Goal: Information Seeking & Learning: Check status

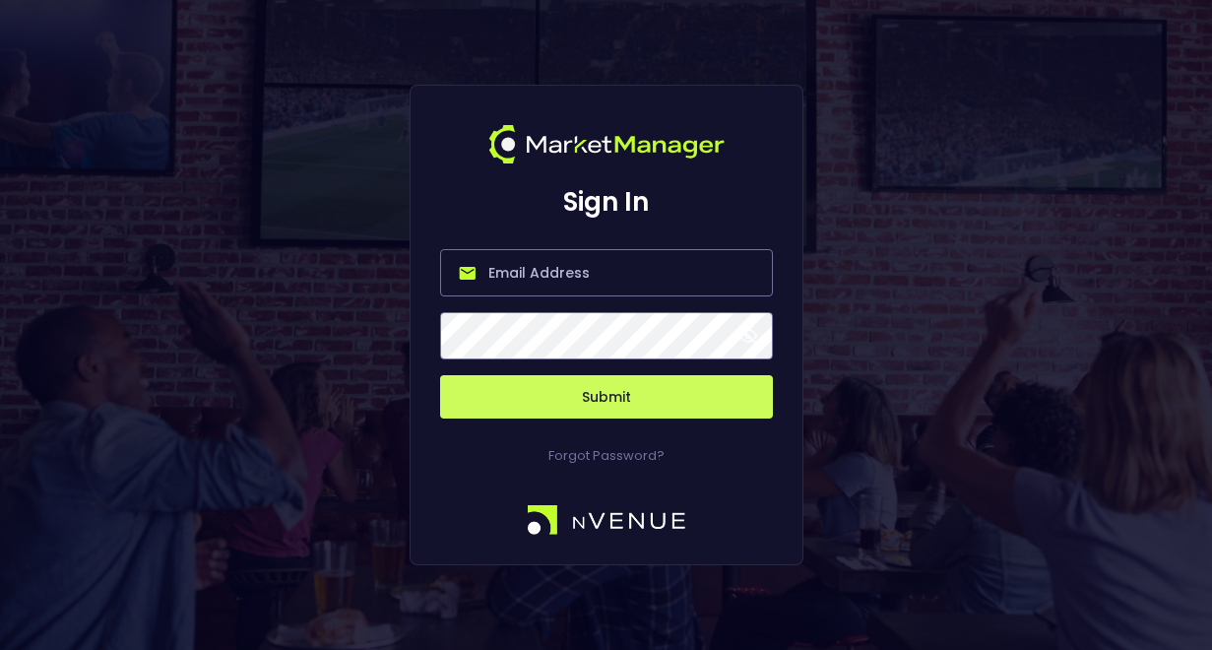
type input "[PERSON_NAME][EMAIL_ADDRESS][DOMAIN_NAME]"
click at [562, 410] on button "Submit" at bounding box center [606, 396] width 333 height 43
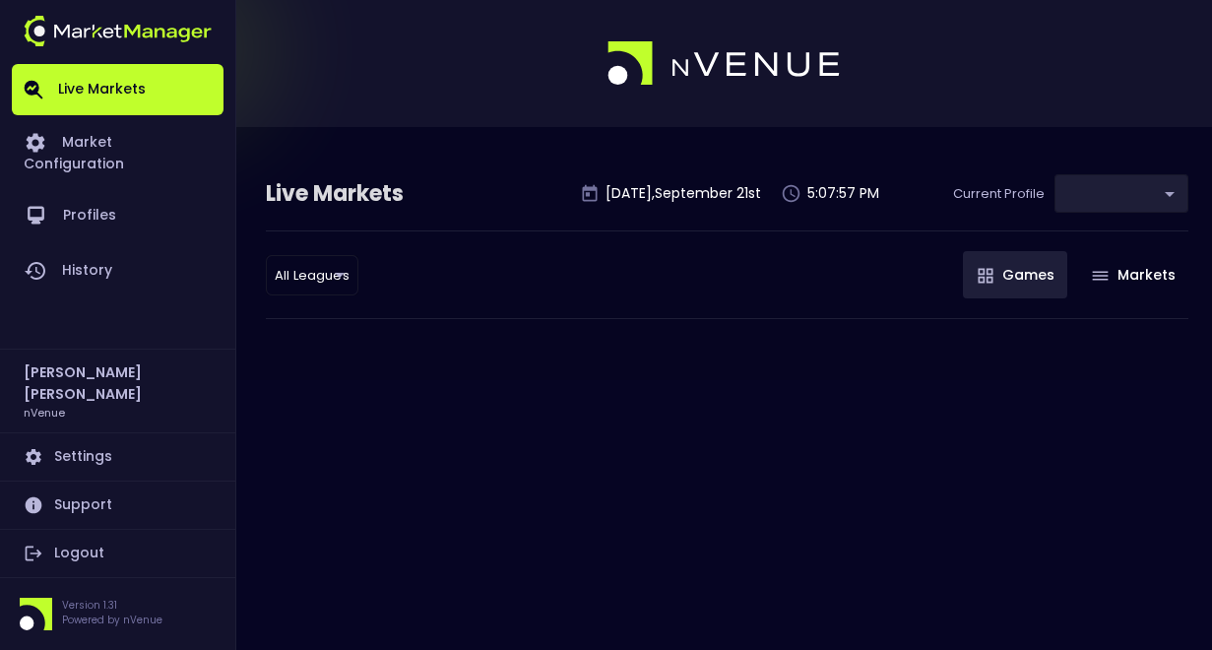
type input "367d19d2-38ae-4538-9efd-a41834b6e757"
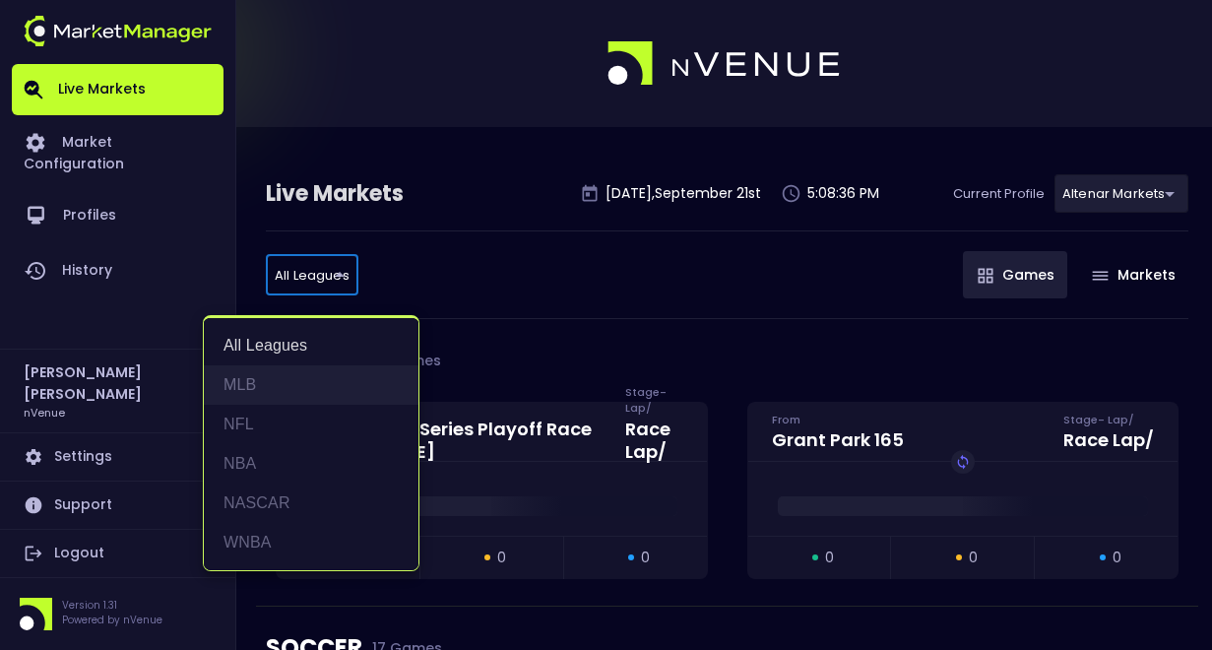
click at [266, 388] on li "MLB" at bounding box center [311, 384] width 215 height 39
type input "MLB"
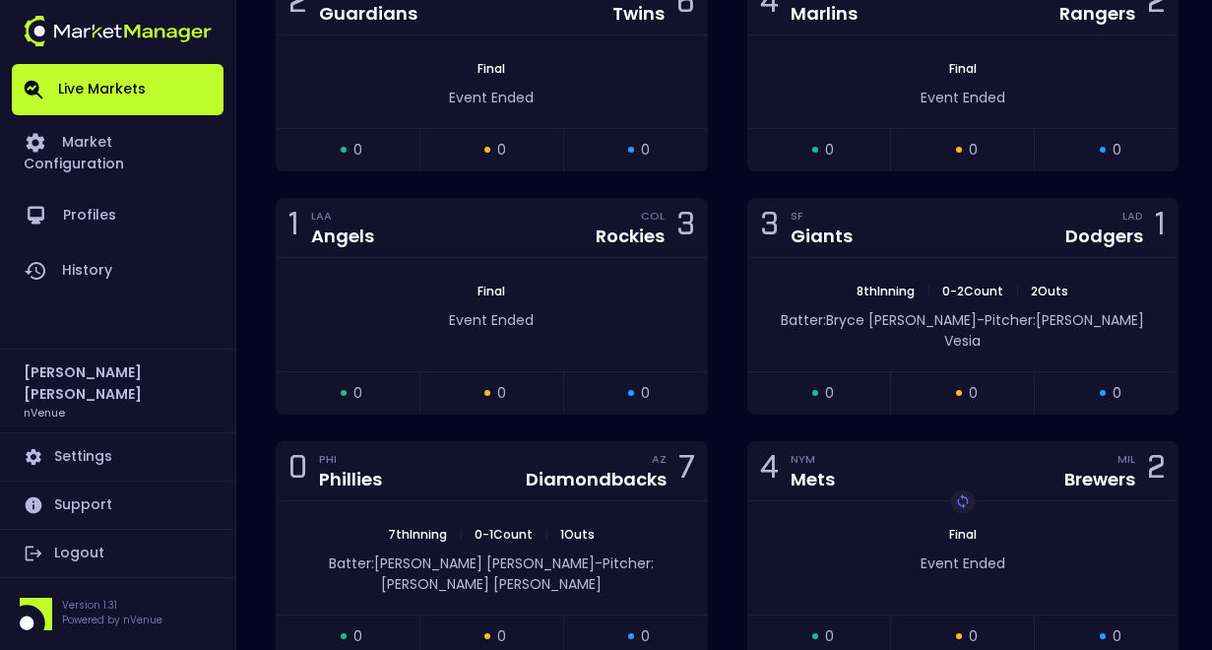
scroll to position [1340, 0]
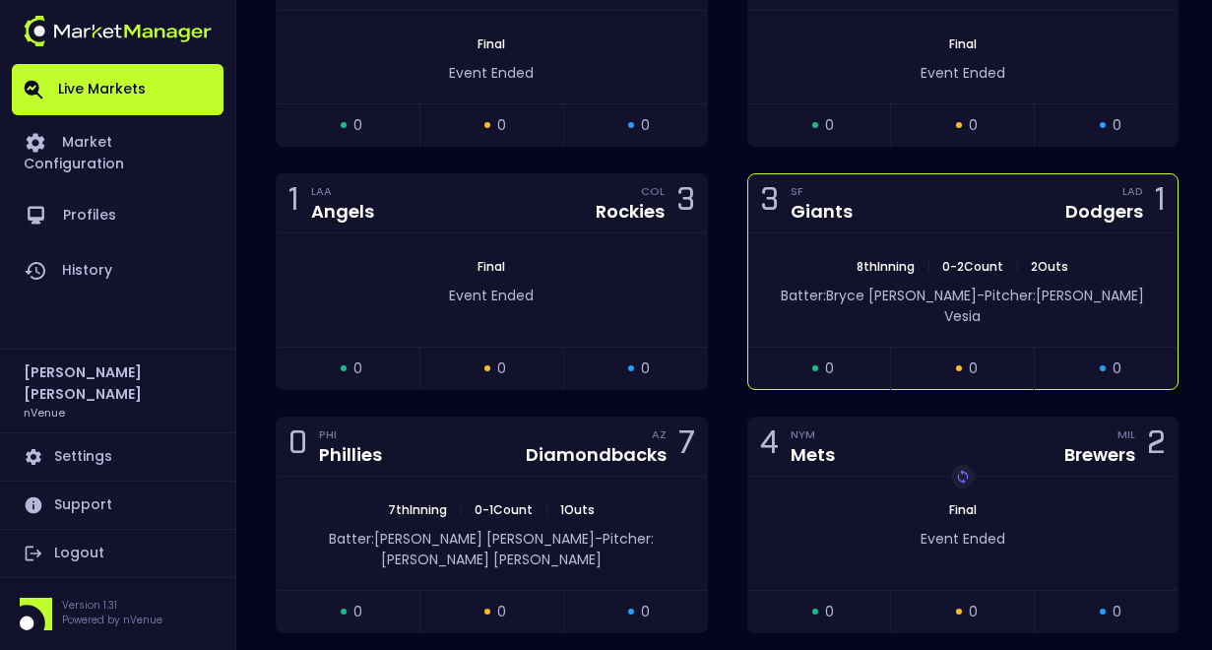
click at [936, 237] on div "8th Inning | 0 - 2 Count | 2 Outs Batter: [PERSON_NAME]: [PERSON_NAME]" at bounding box center [963, 289] width 430 height 113
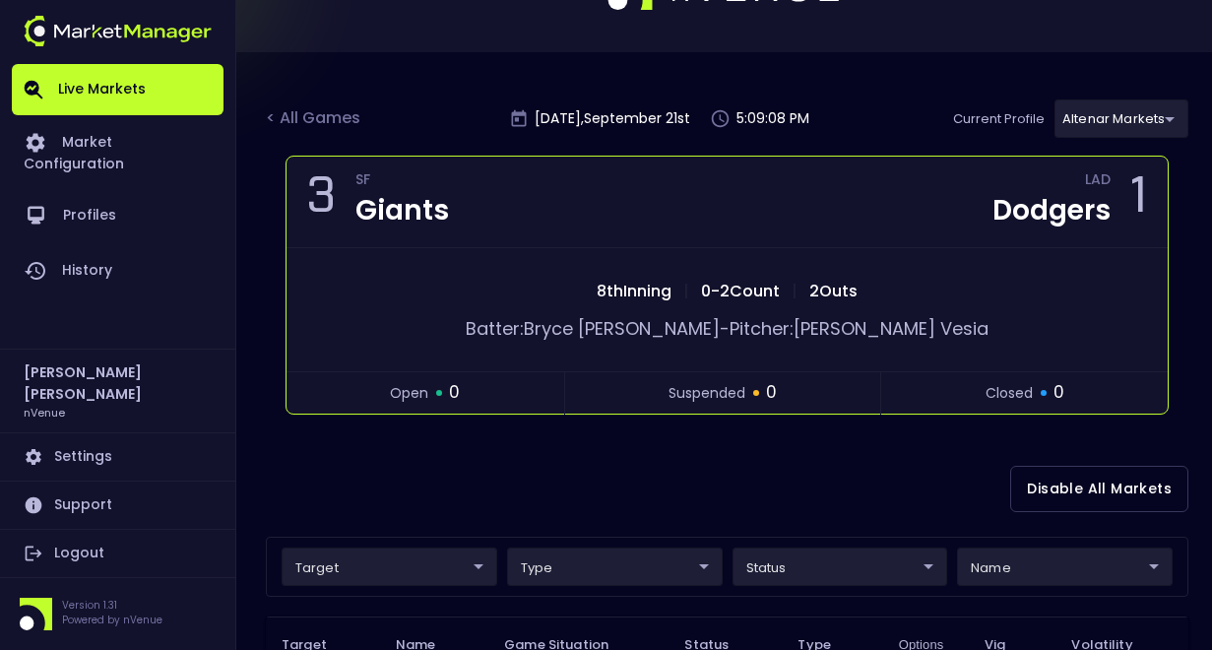
scroll to position [0, 0]
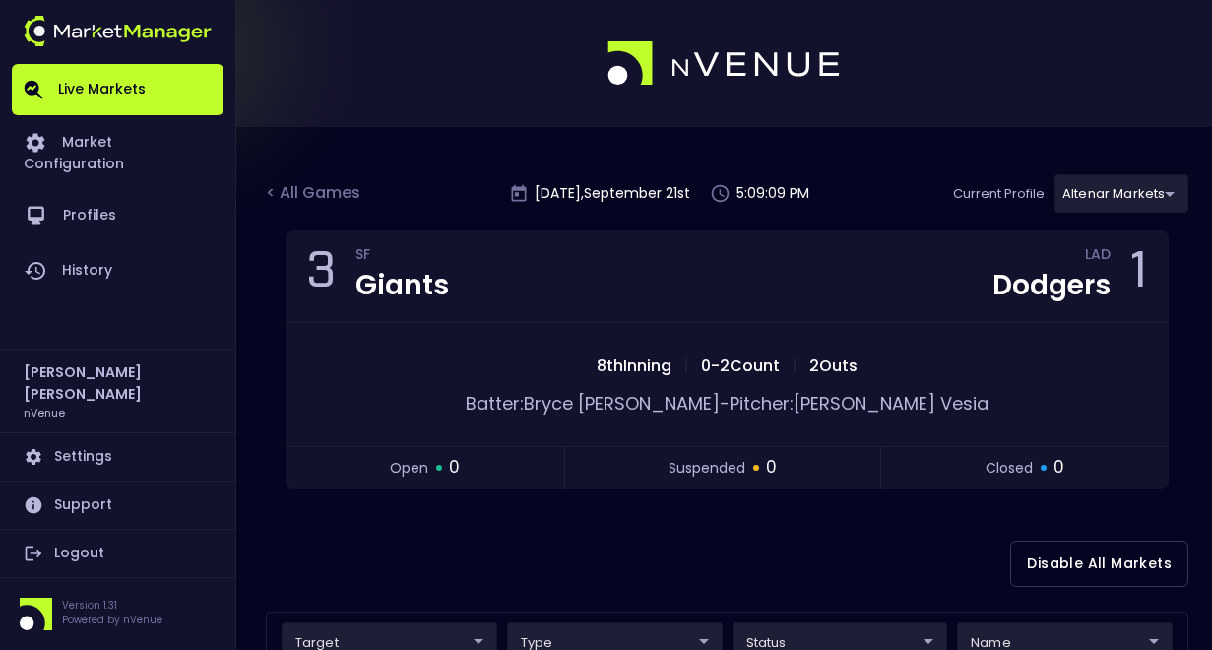
click at [1120, 188] on body "Live Markets Market Configuration Profiles History [PERSON_NAME] nVenue Setting…" at bounding box center [606, 609] width 1212 height 1219
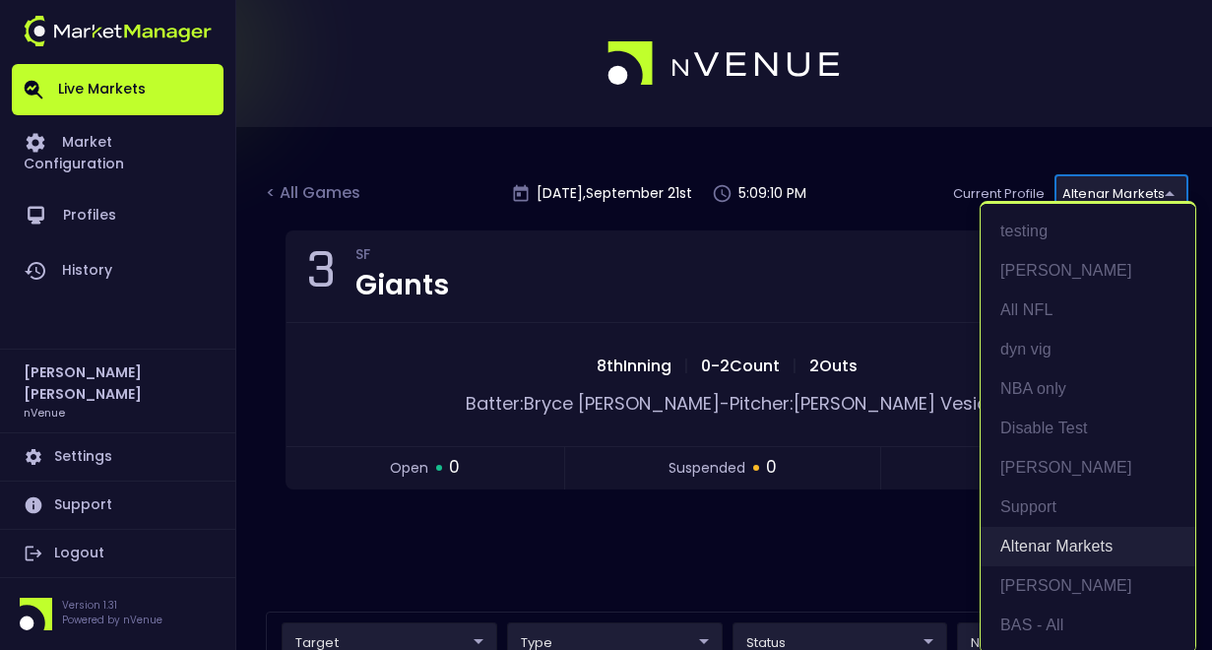
scroll to position [4, 0]
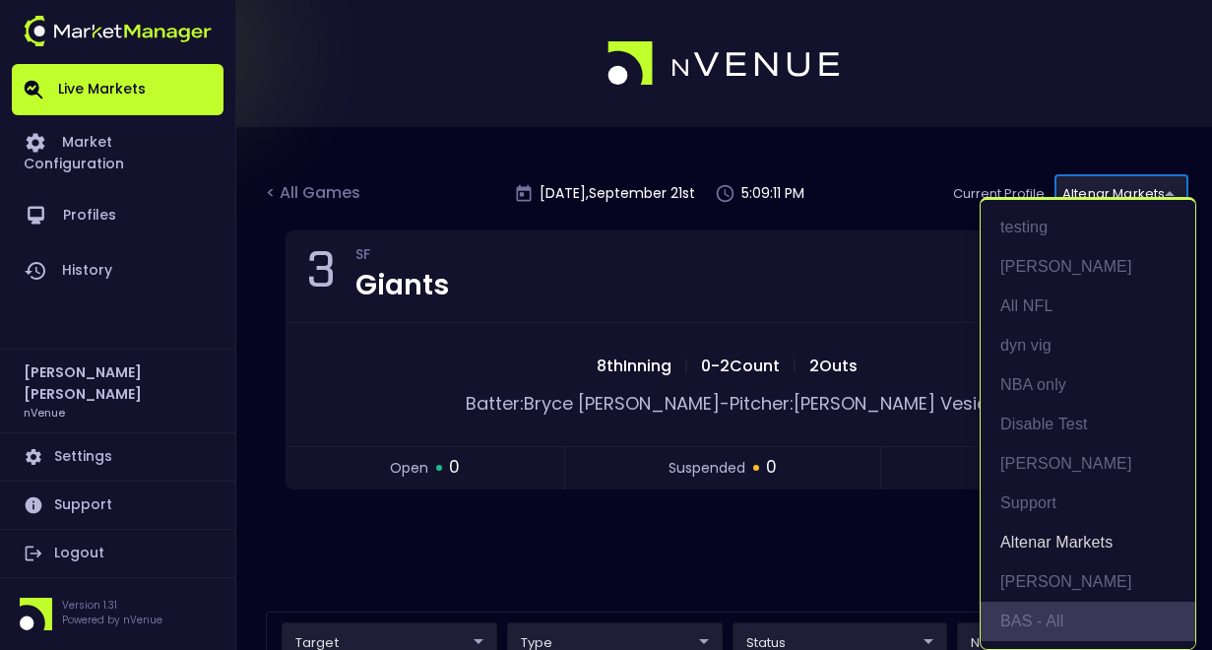
click at [1039, 620] on li "BAS - All" at bounding box center [1087, 620] width 215 height 39
type input "0d810fa5-e353-4d9c-b11d-31f095cae871"
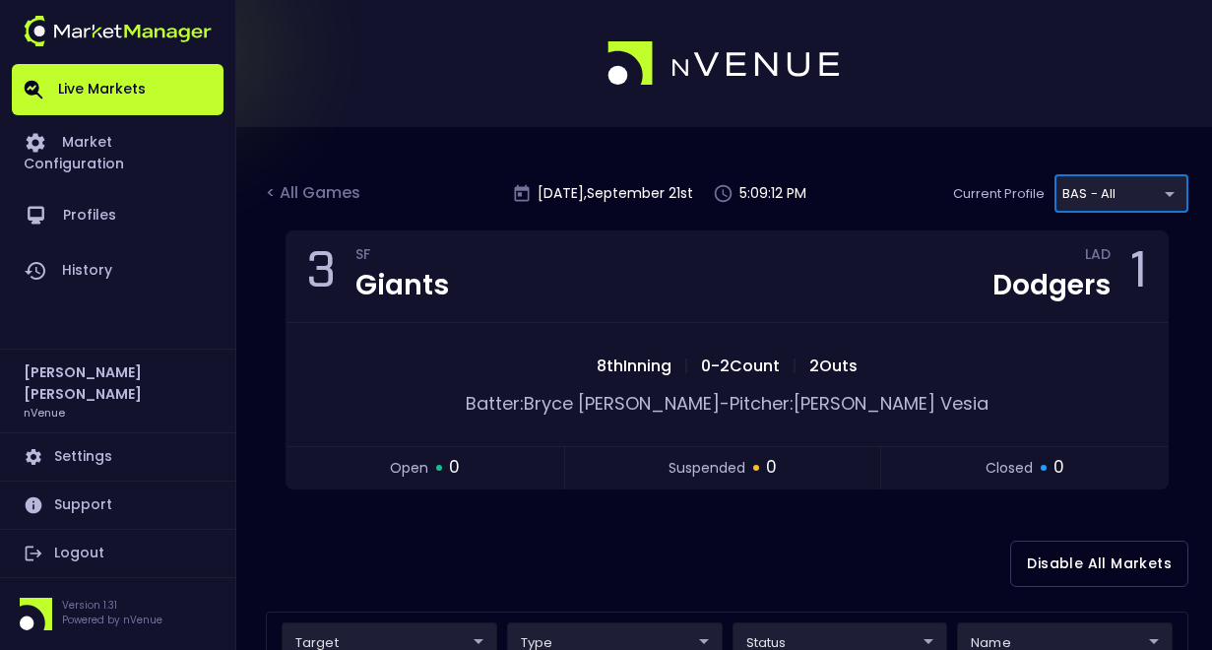
scroll to position [0, 0]
click at [983, 84] on div at bounding box center [606, 63] width 1212 height 127
click at [340, 186] on div "< All Games" at bounding box center [315, 194] width 98 height 26
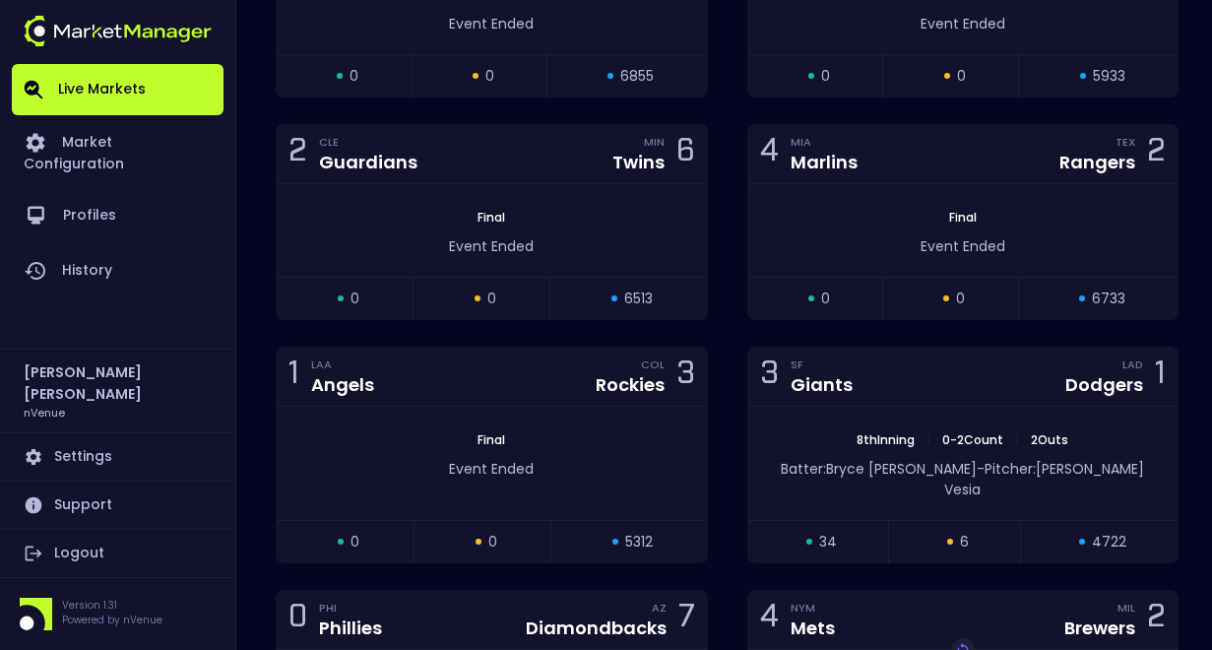
scroll to position [1285, 0]
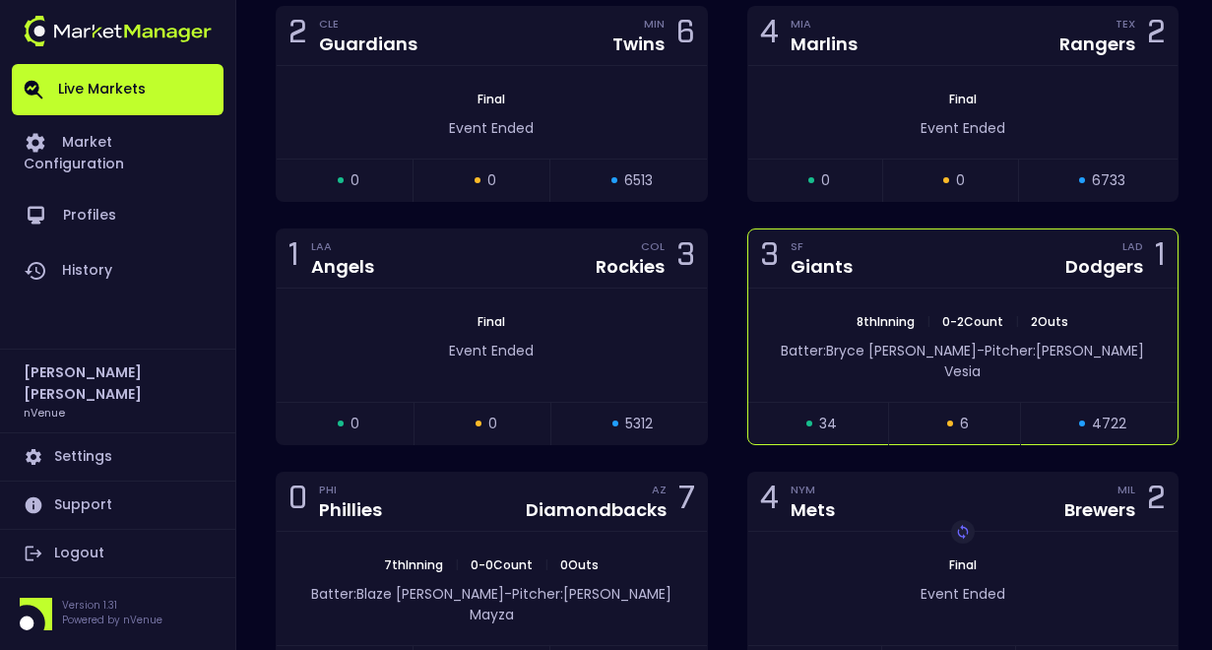
click at [942, 253] on div "3 SF Giants LAD Dodgers 1" at bounding box center [963, 258] width 430 height 59
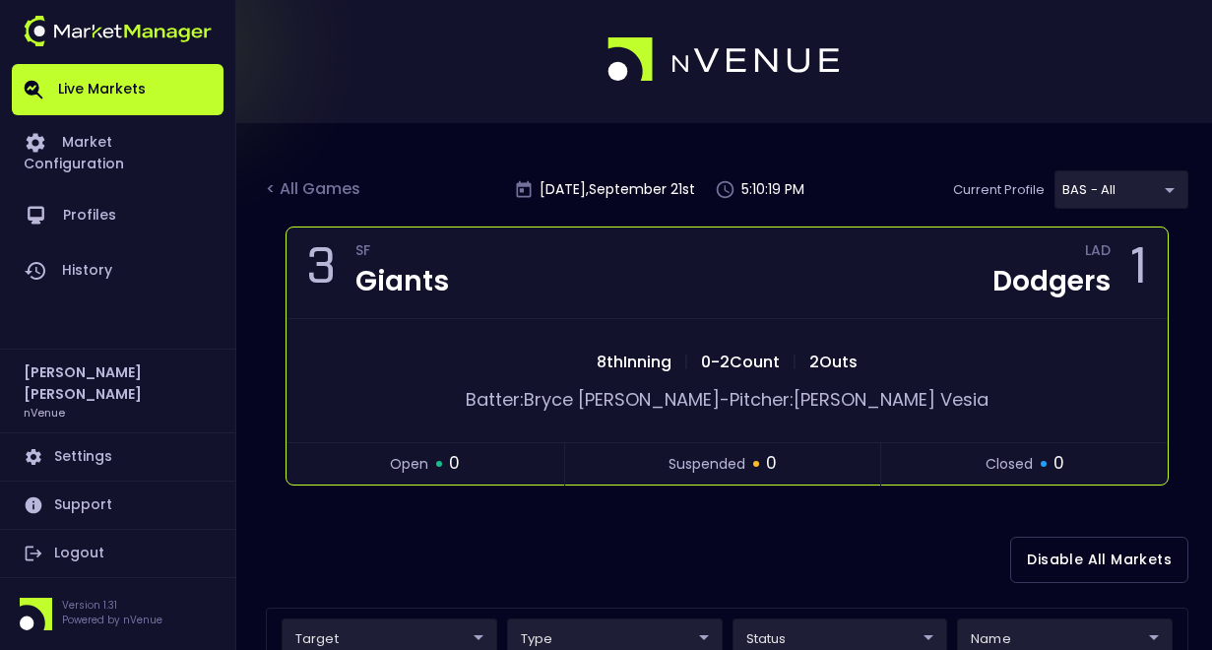
scroll to position [0, 0]
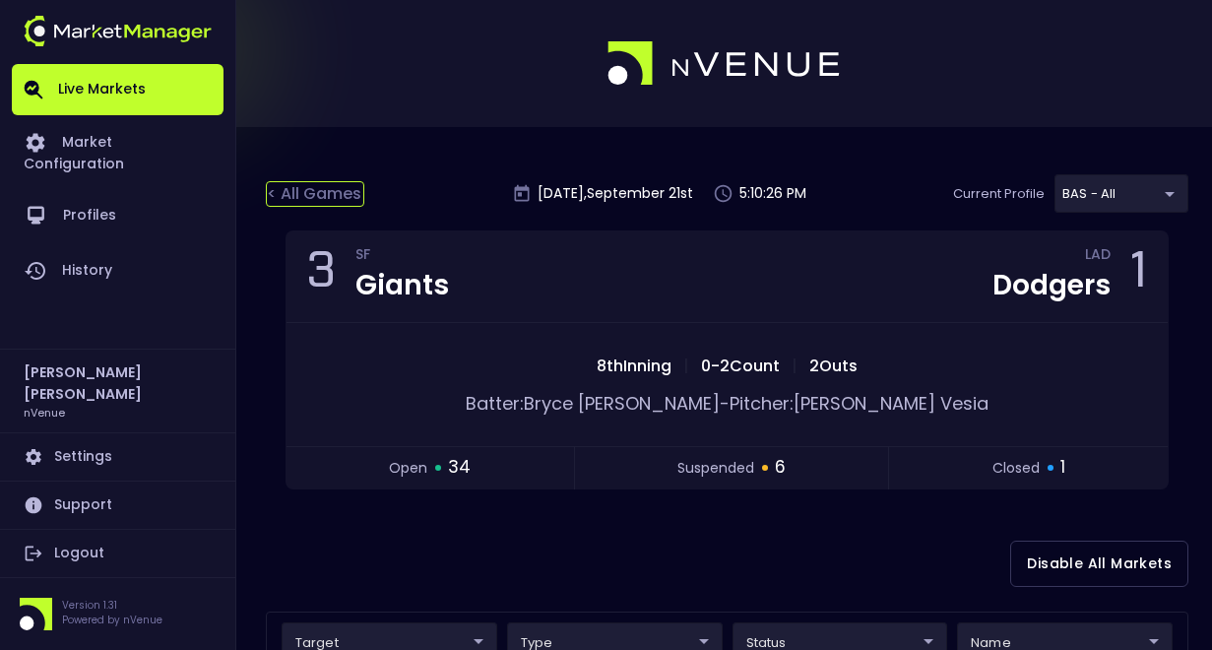
click at [343, 196] on div "< All Games" at bounding box center [315, 194] width 98 height 26
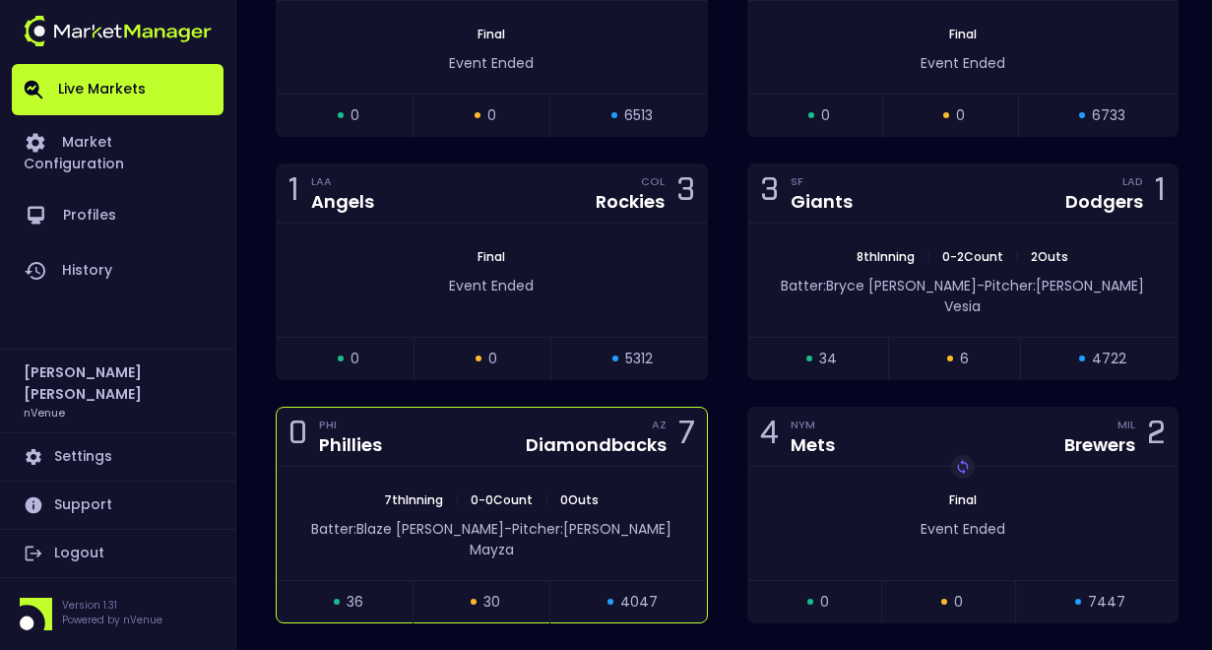
click at [486, 467] on div "7th Inning | 0 - 0 Count | 0 Outs Batter: [PERSON_NAME]: [PERSON_NAME]" at bounding box center [492, 523] width 430 height 113
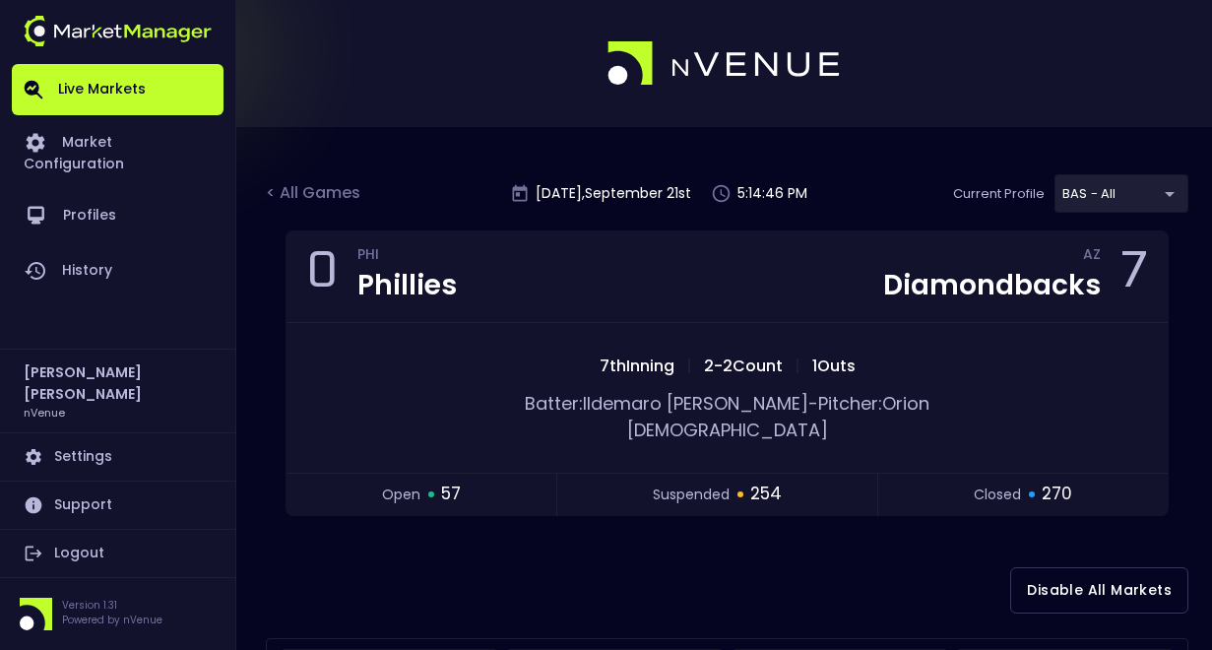
click at [294, 178] on div "< All Games [DATE] 5:14:46 PM Current Profile BAS - All 0d810fa5-e353-4d9c-b11d…" at bounding box center [727, 202] width 922 height 56
click at [290, 183] on div "< All Games" at bounding box center [315, 194] width 98 height 26
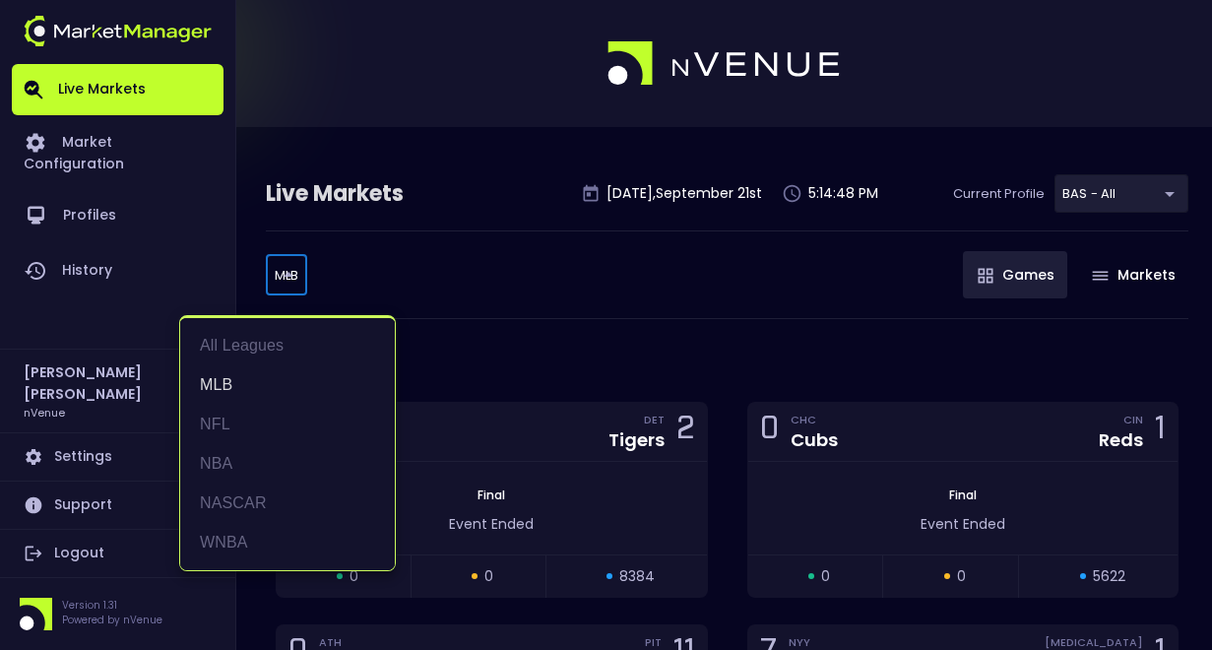
click at [236, 546] on li "WNBA" at bounding box center [287, 542] width 215 height 39
type input "WNBA"
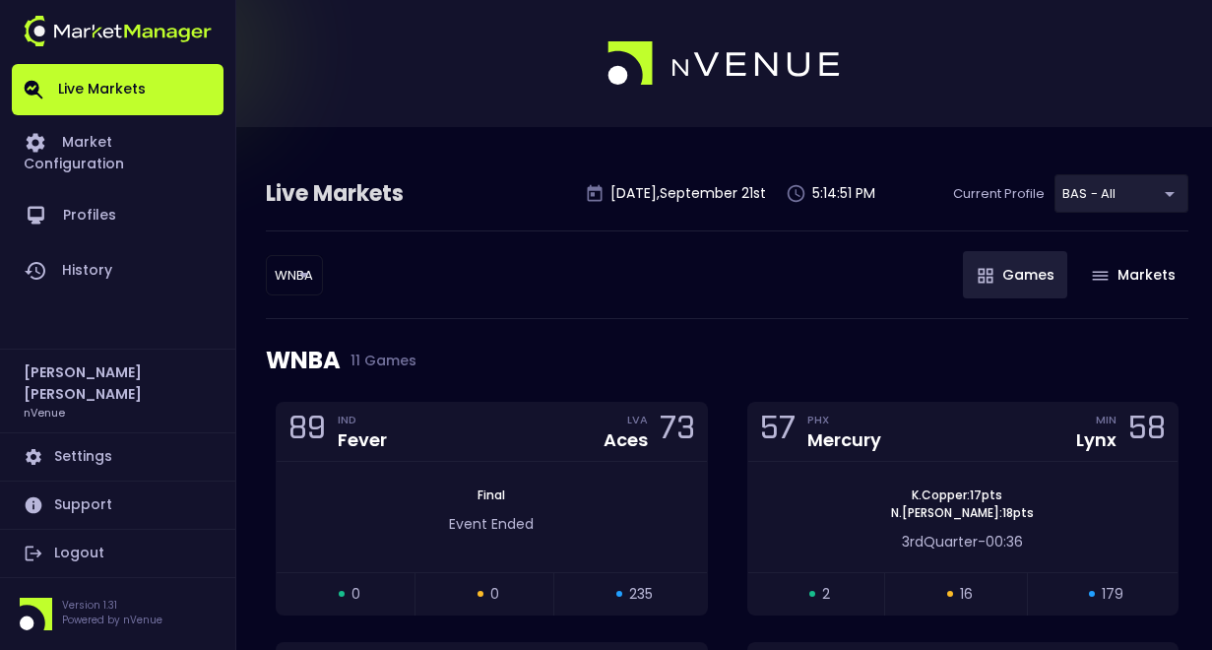
click at [611, 279] on div "WNBA WNBA ​ Games Markets" at bounding box center [727, 274] width 922 height 89
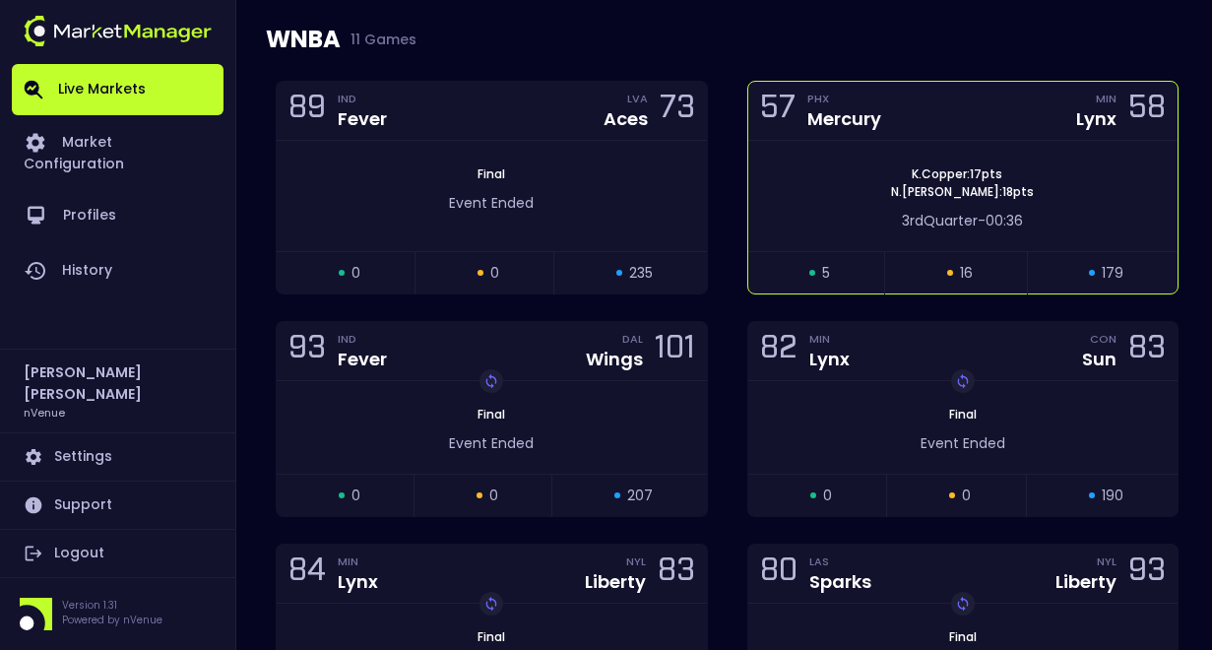
scroll to position [28, 0]
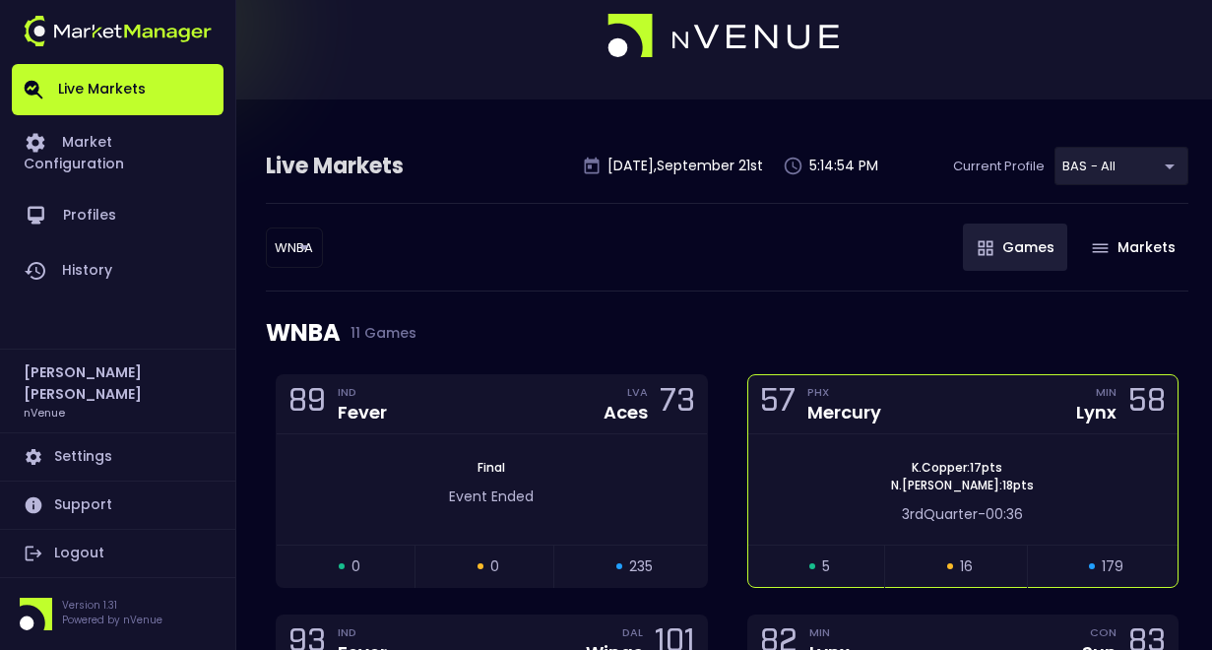
click at [974, 441] on div "K . Copper : 17 pts [PERSON_NAME] : 18 pts 3rd Quarter - 00:36" at bounding box center [963, 489] width 430 height 110
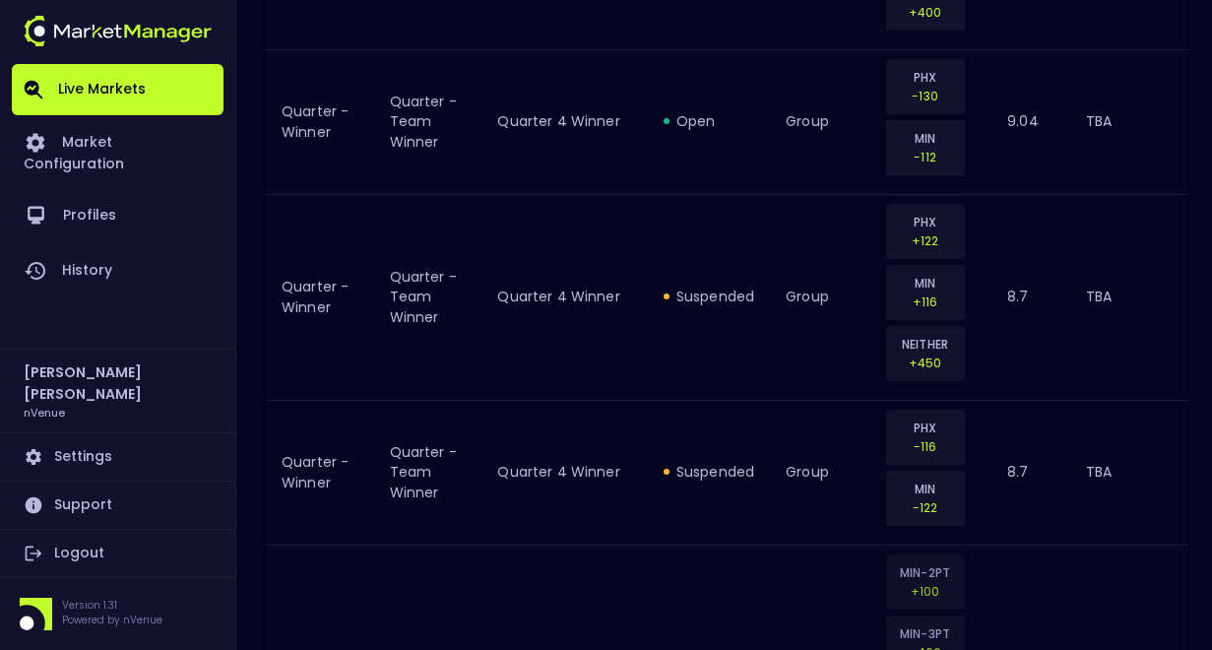
scroll to position [127, 0]
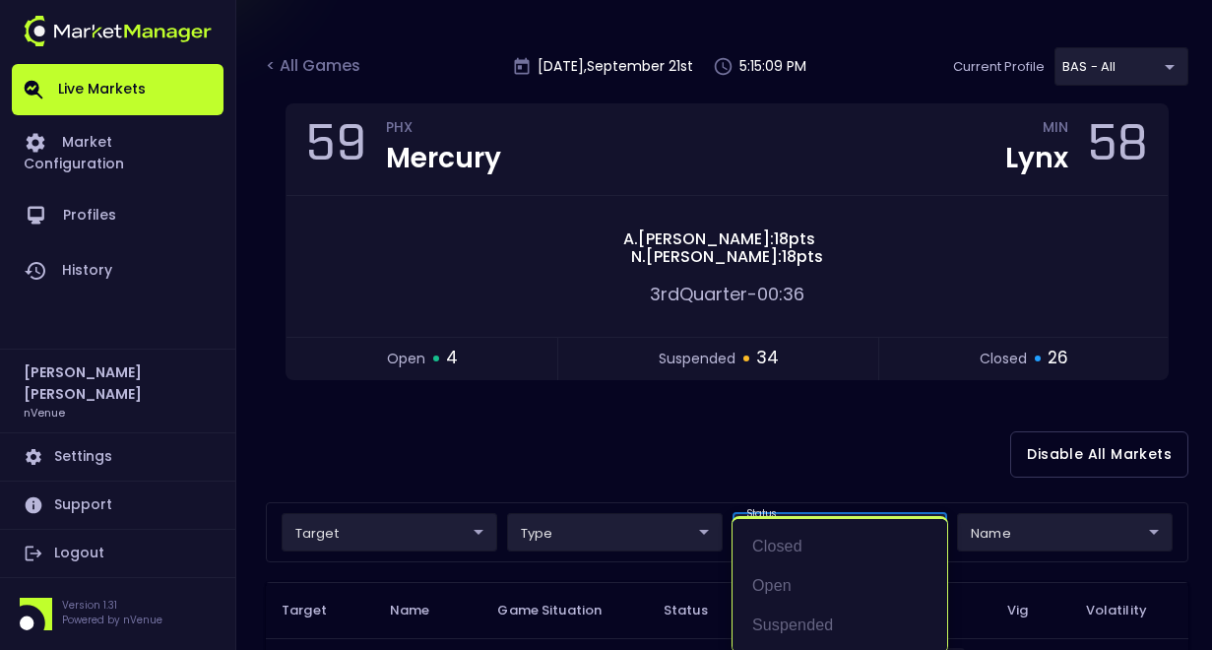
click at [784, 585] on li "open" at bounding box center [839, 585] width 215 height 39
type input "open"
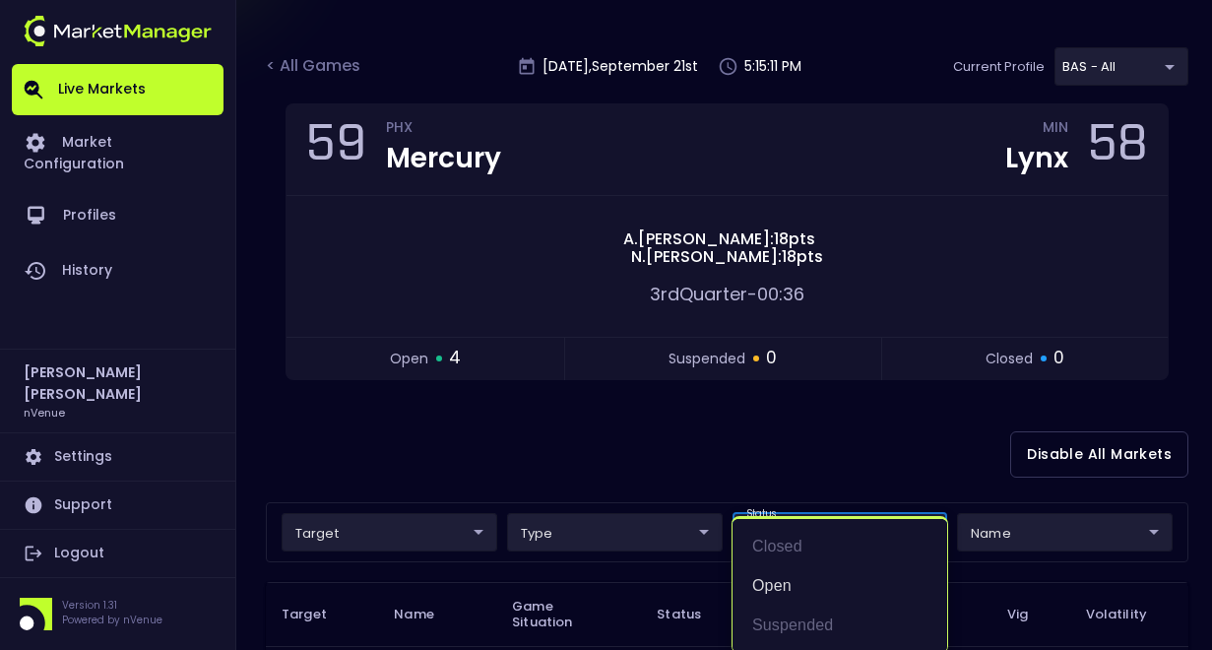
click at [673, 444] on div at bounding box center [606, 325] width 1212 height 650
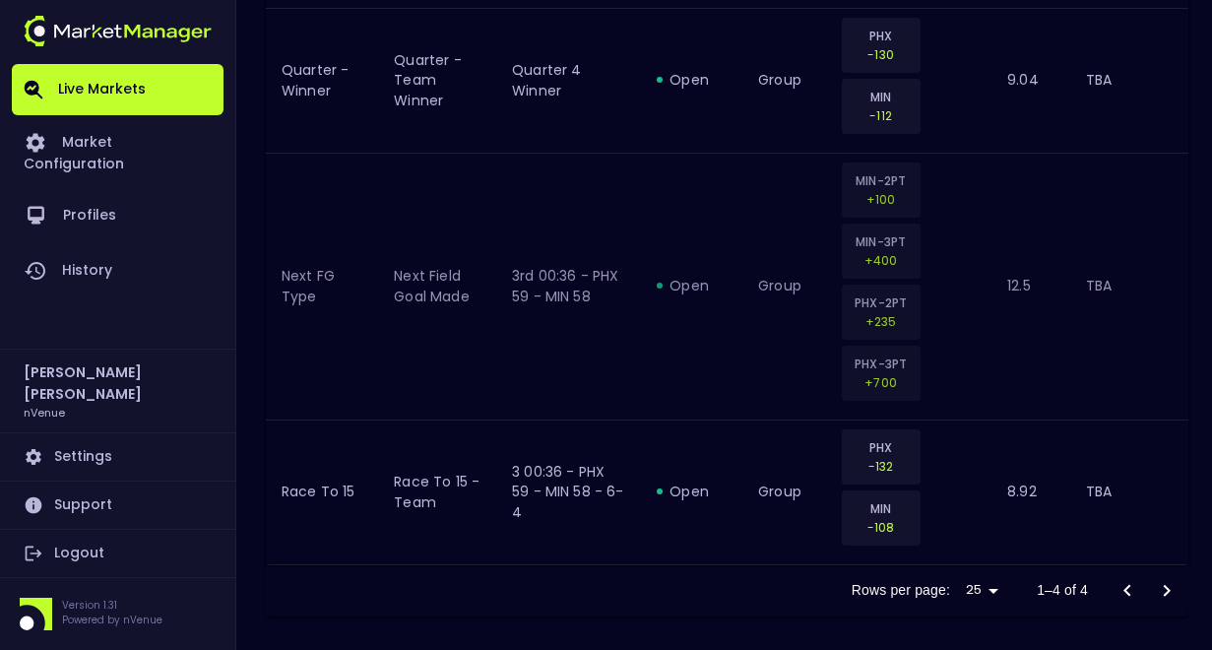
scroll to position [0, 0]
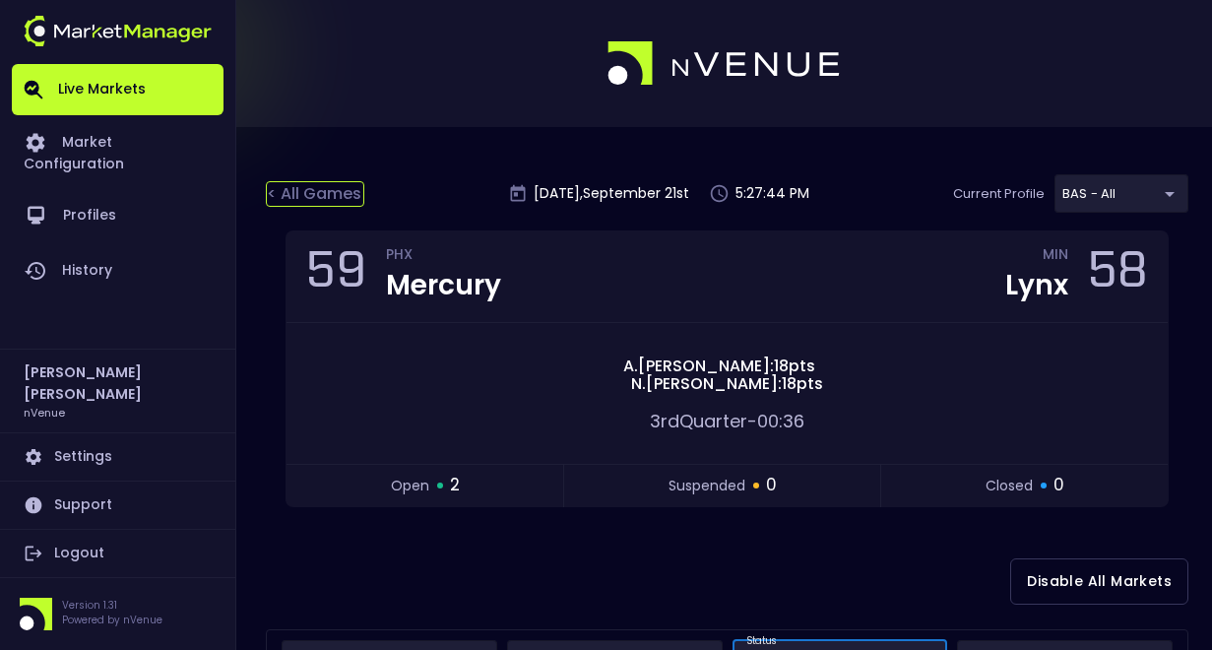
click at [306, 189] on div "< All Games" at bounding box center [315, 194] width 98 height 26
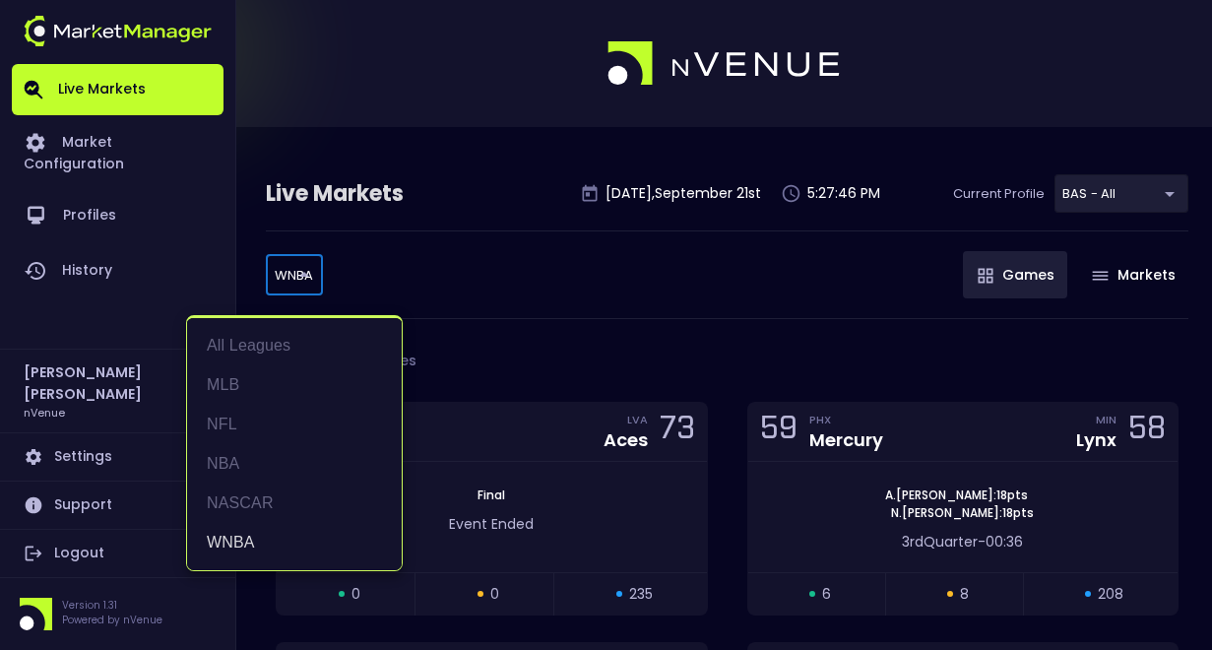
click at [246, 428] on li "NFL" at bounding box center [294, 424] width 215 height 39
type input "NFL"
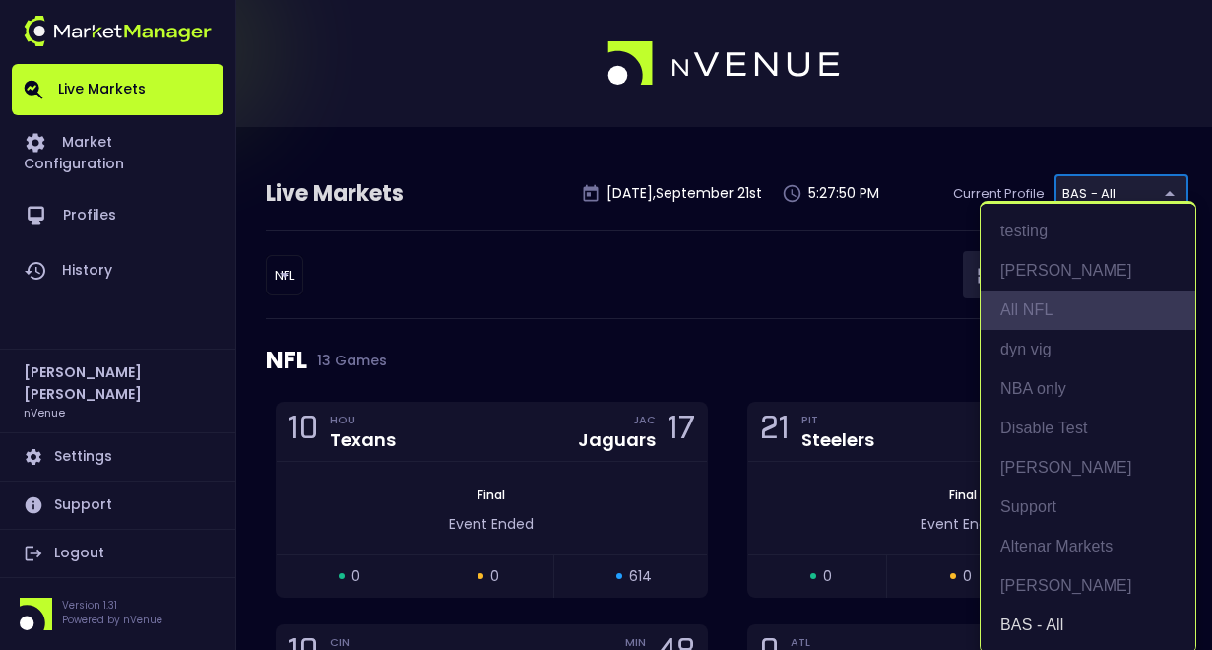
click at [1040, 303] on li "All NFL" at bounding box center [1087, 309] width 215 height 39
type input "9d8bad92-567c-44a6-ba12-e9bc101fa057"
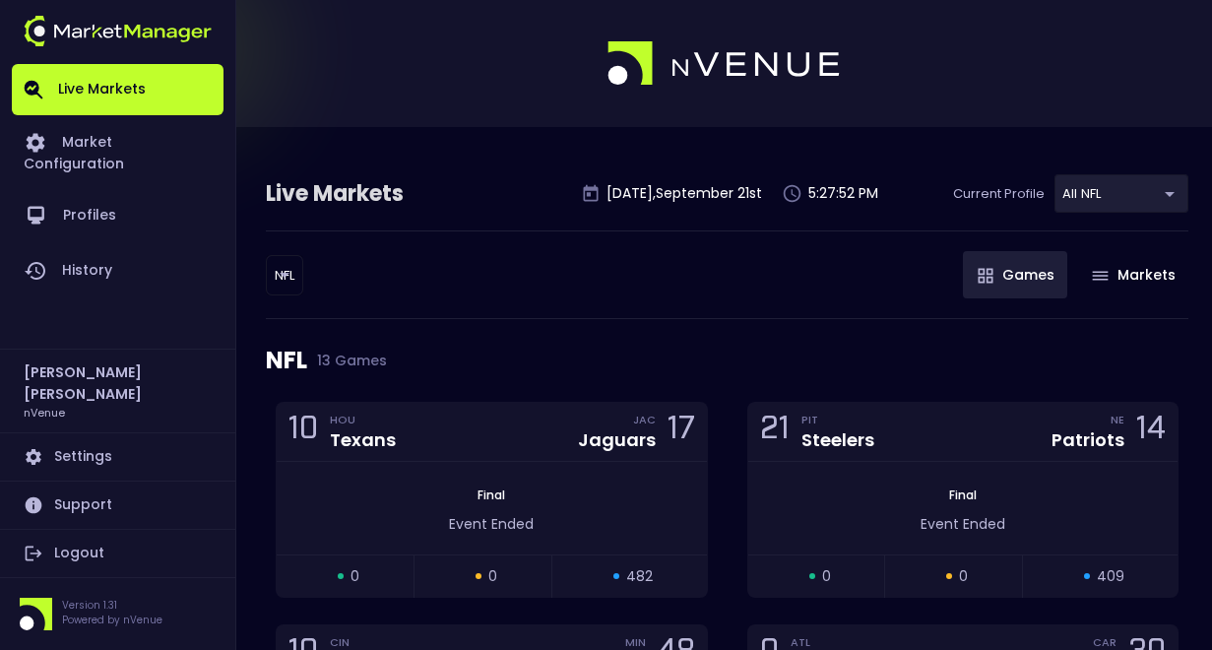
click at [665, 330] on div "NFL 13 Games" at bounding box center [727, 360] width 922 height 83
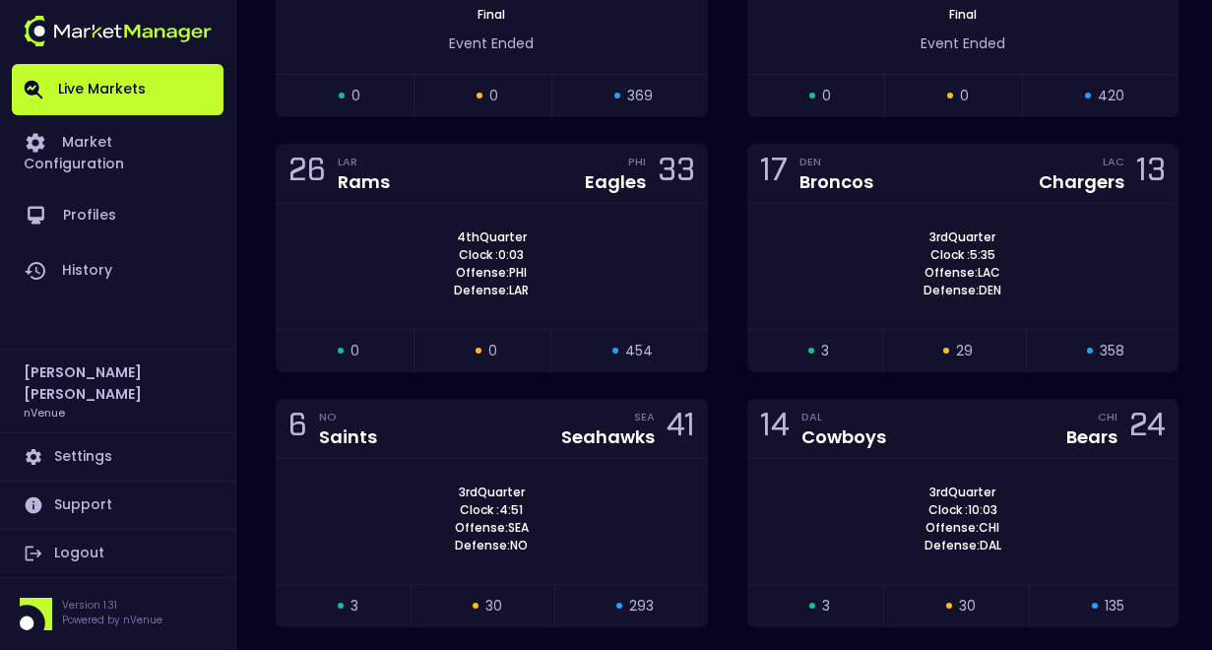
scroll to position [1214, 0]
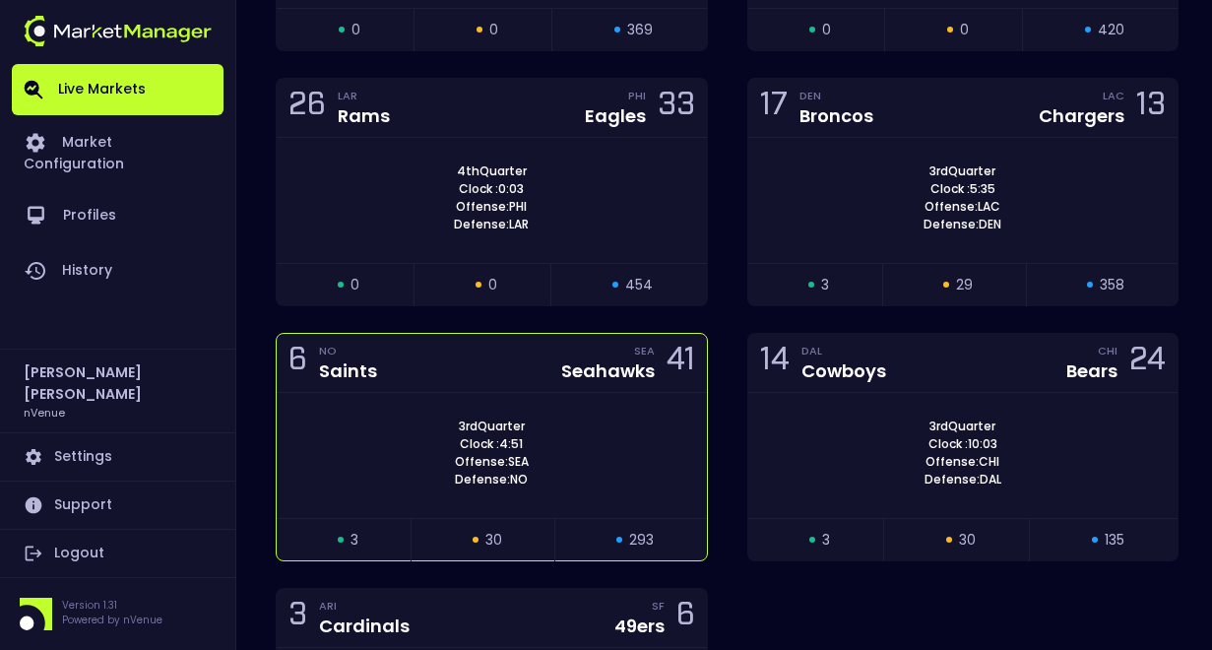
click at [520, 383] on div "6 NO Saints SEA Seahawks 41" at bounding box center [492, 363] width 430 height 59
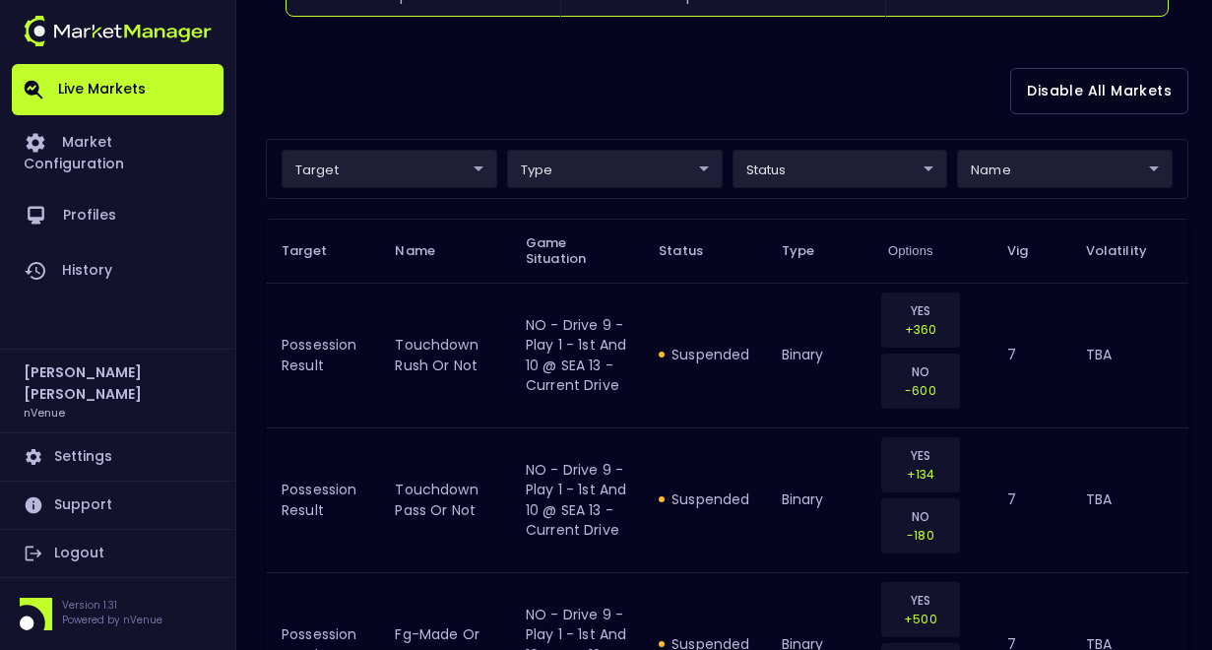
scroll to position [454, 0]
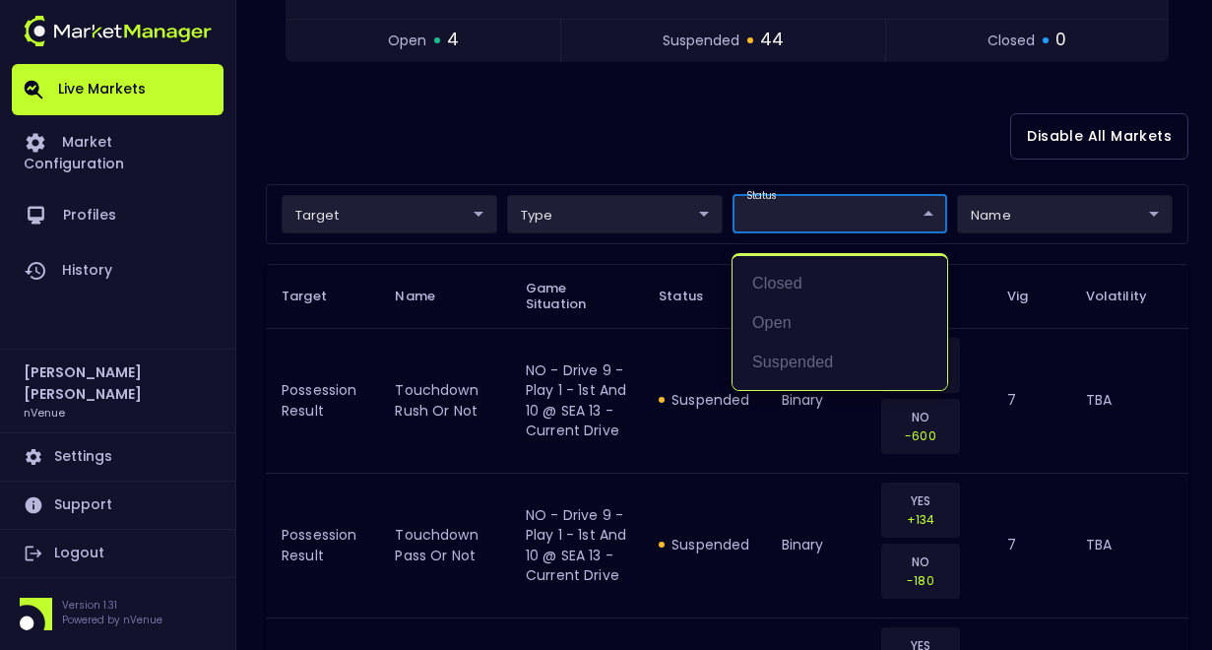
click at [797, 324] on li "open" at bounding box center [839, 322] width 215 height 39
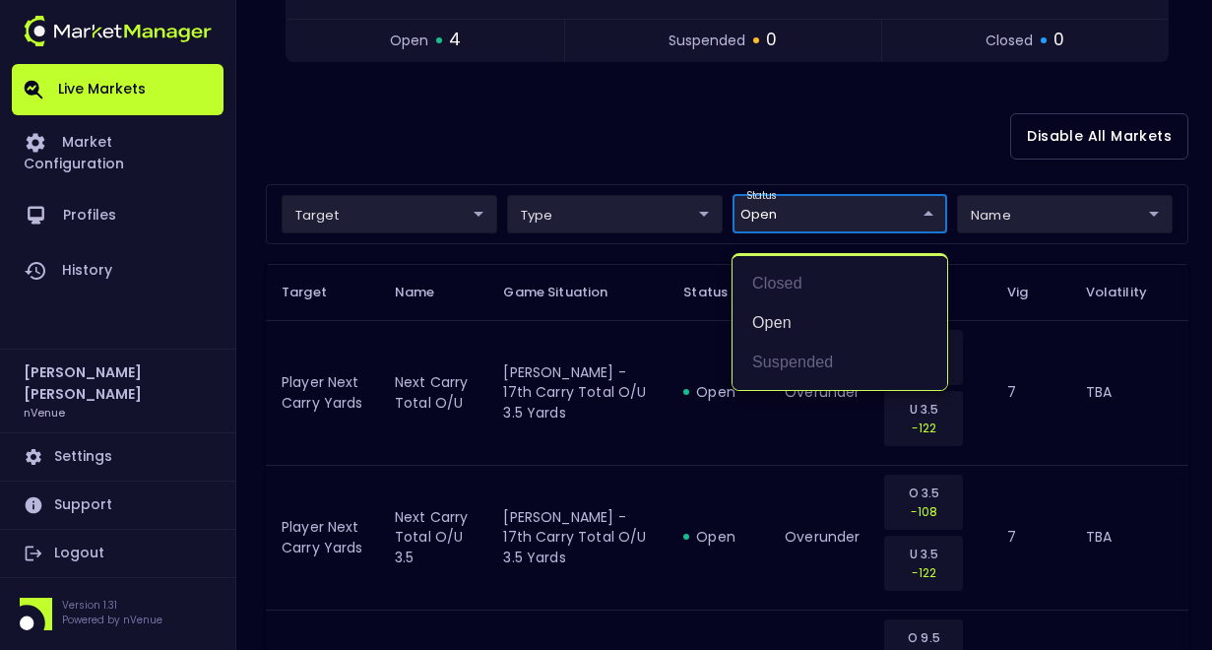
click at [768, 107] on div at bounding box center [606, 325] width 1212 height 650
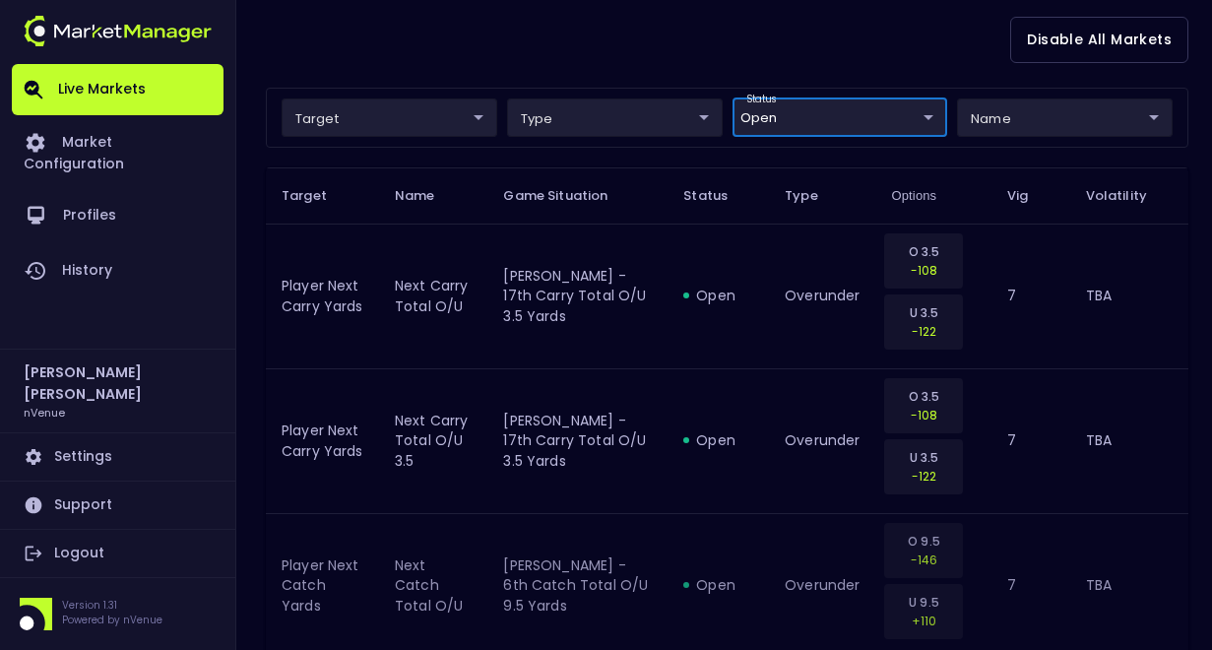
scroll to position [442, 0]
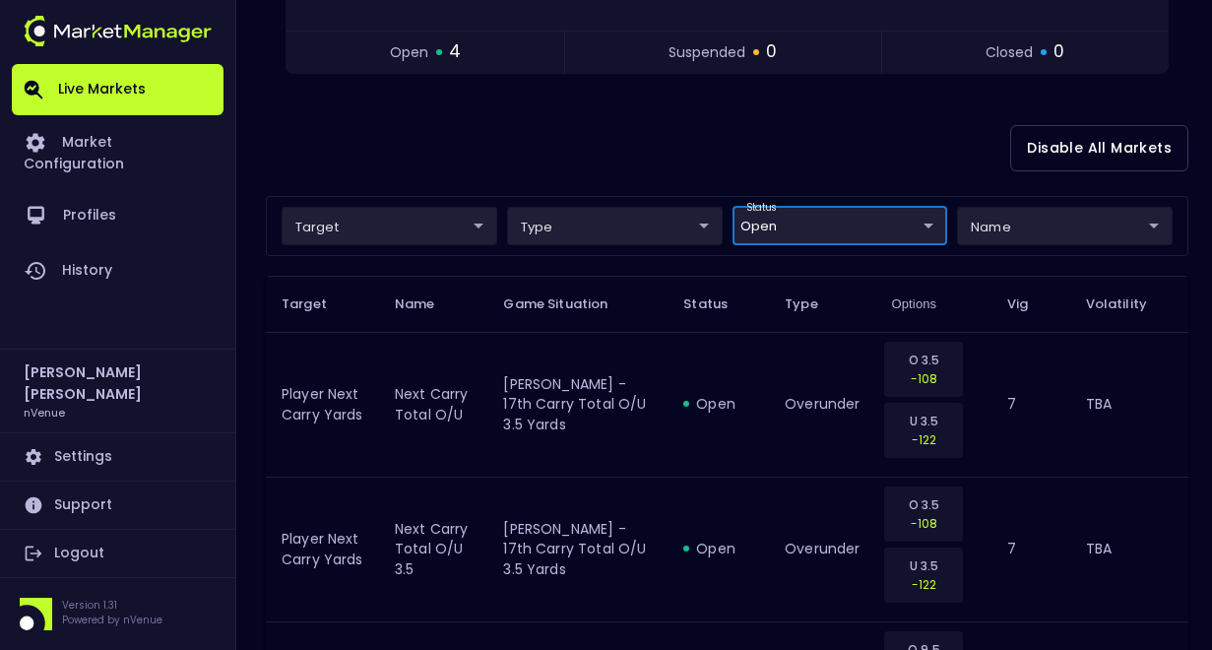
click at [910, 221] on body "Live Markets Market Configuration Profiles History [PERSON_NAME] nVenue Setting…" at bounding box center [606, 277] width 1212 height 1439
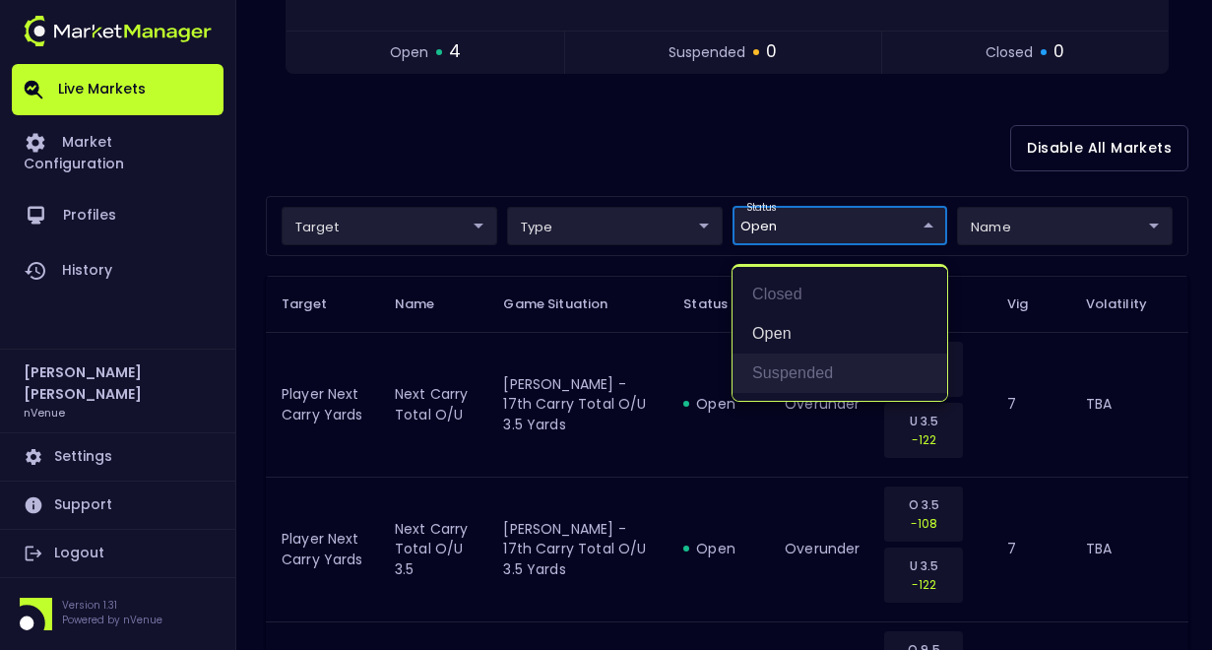
click at [830, 363] on li "suspended" at bounding box center [839, 372] width 215 height 39
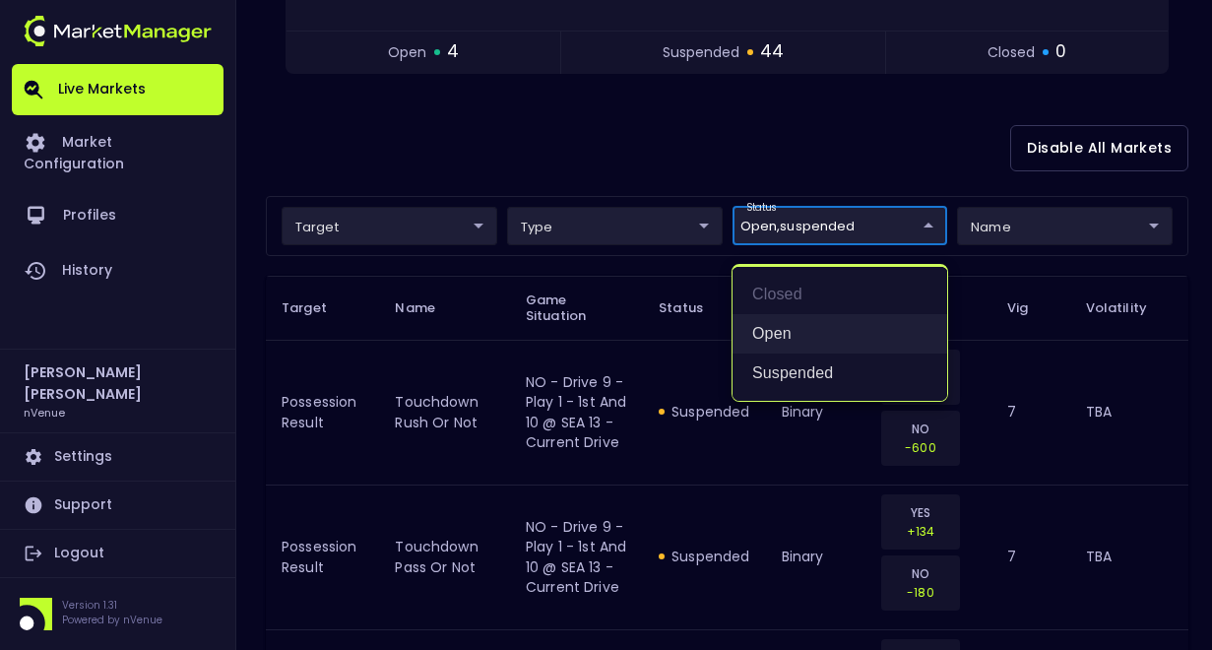
click at [798, 345] on li "open" at bounding box center [839, 333] width 215 height 39
type input "suspended"
click at [836, 476] on div at bounding box center [606, 325] width 1212 height 650
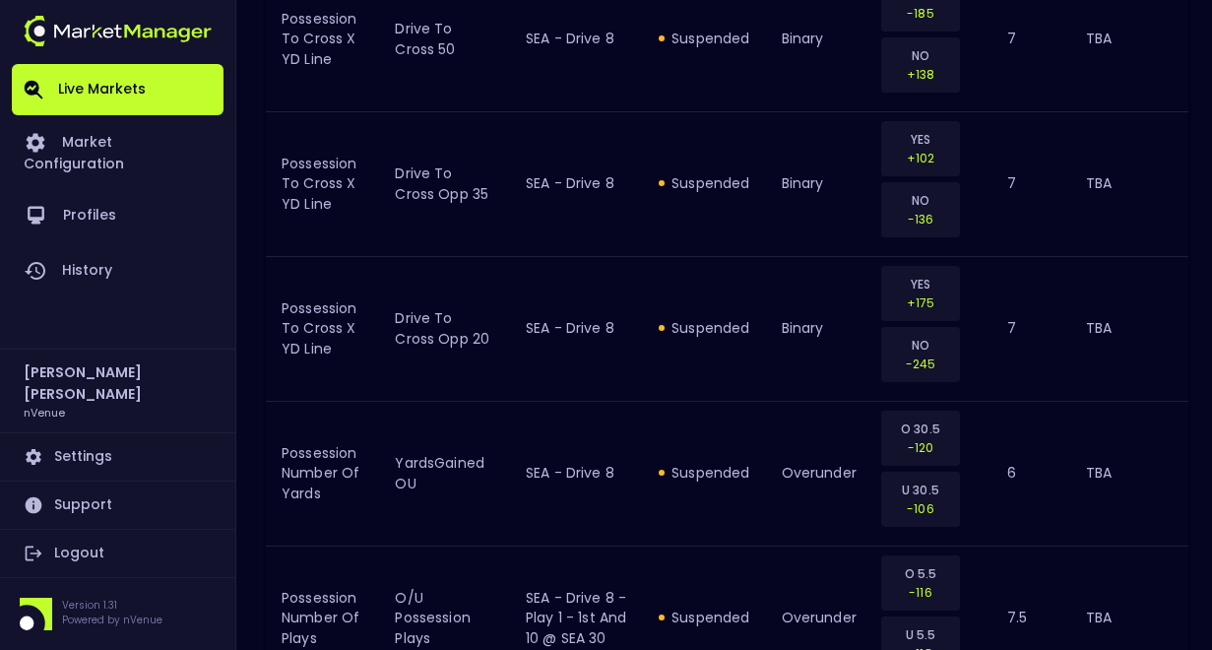
scroll to position [4201, 0]
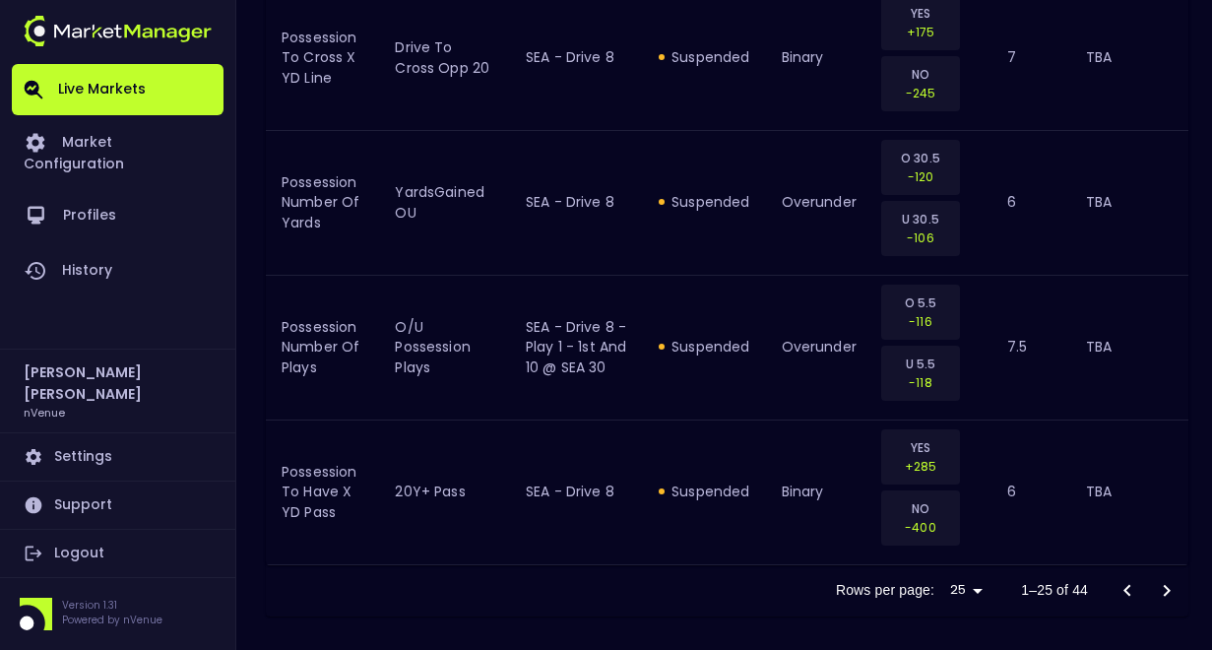
click at [1173, 590] on icon "Go to next page" at bounding box center [1166, 591] width 24 height 24
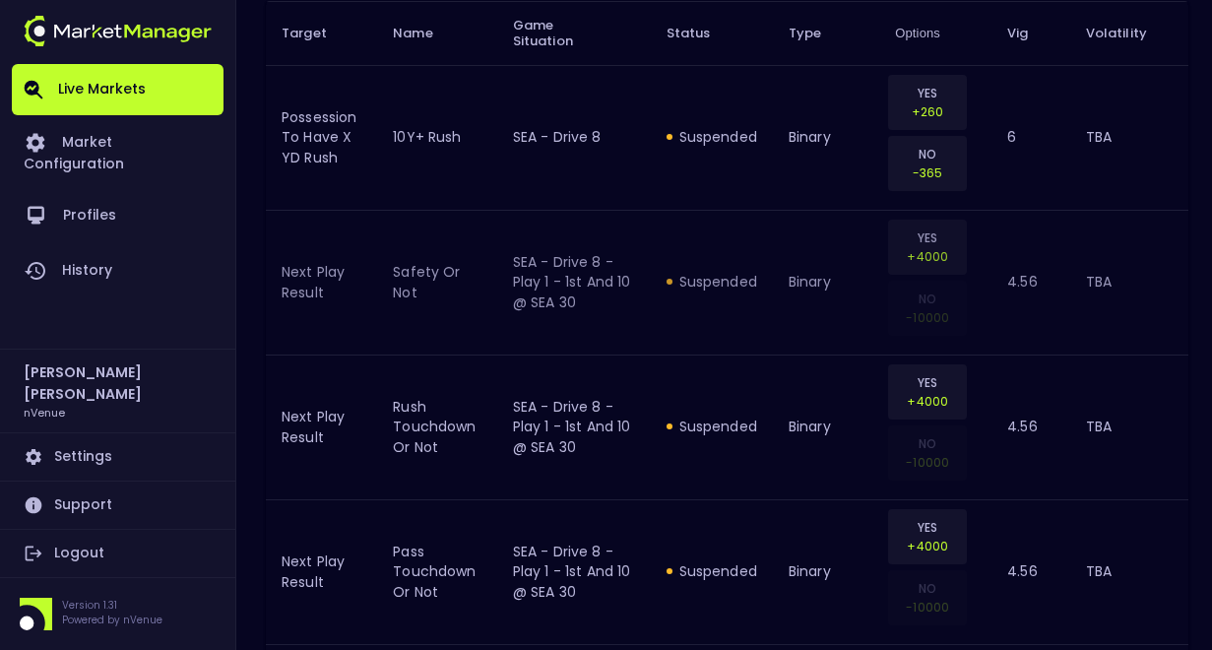
scroll to position [0, 0]
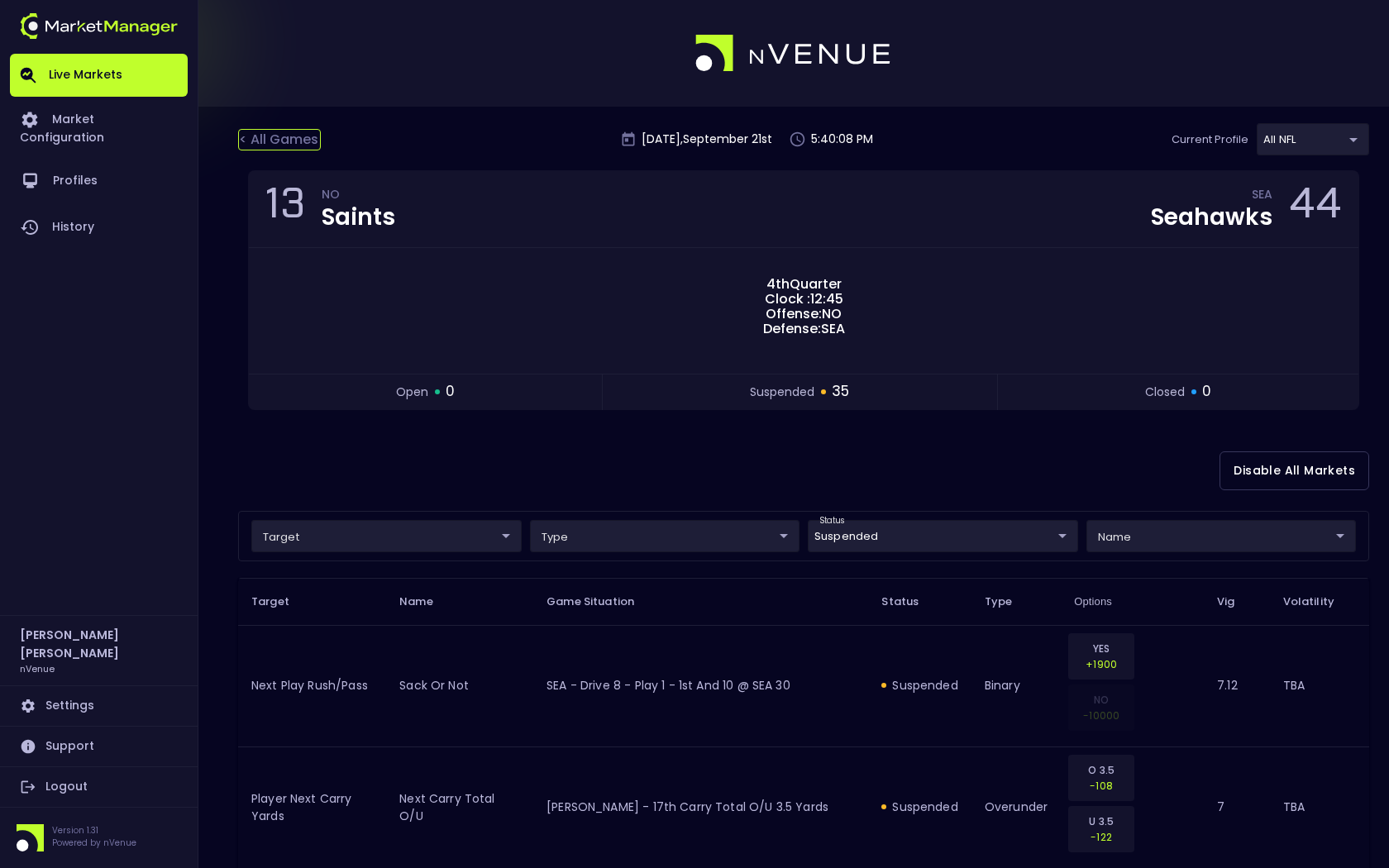
click at [252, 134] on div "< All Games" at bounding box center [279, 140] width 82 height 22
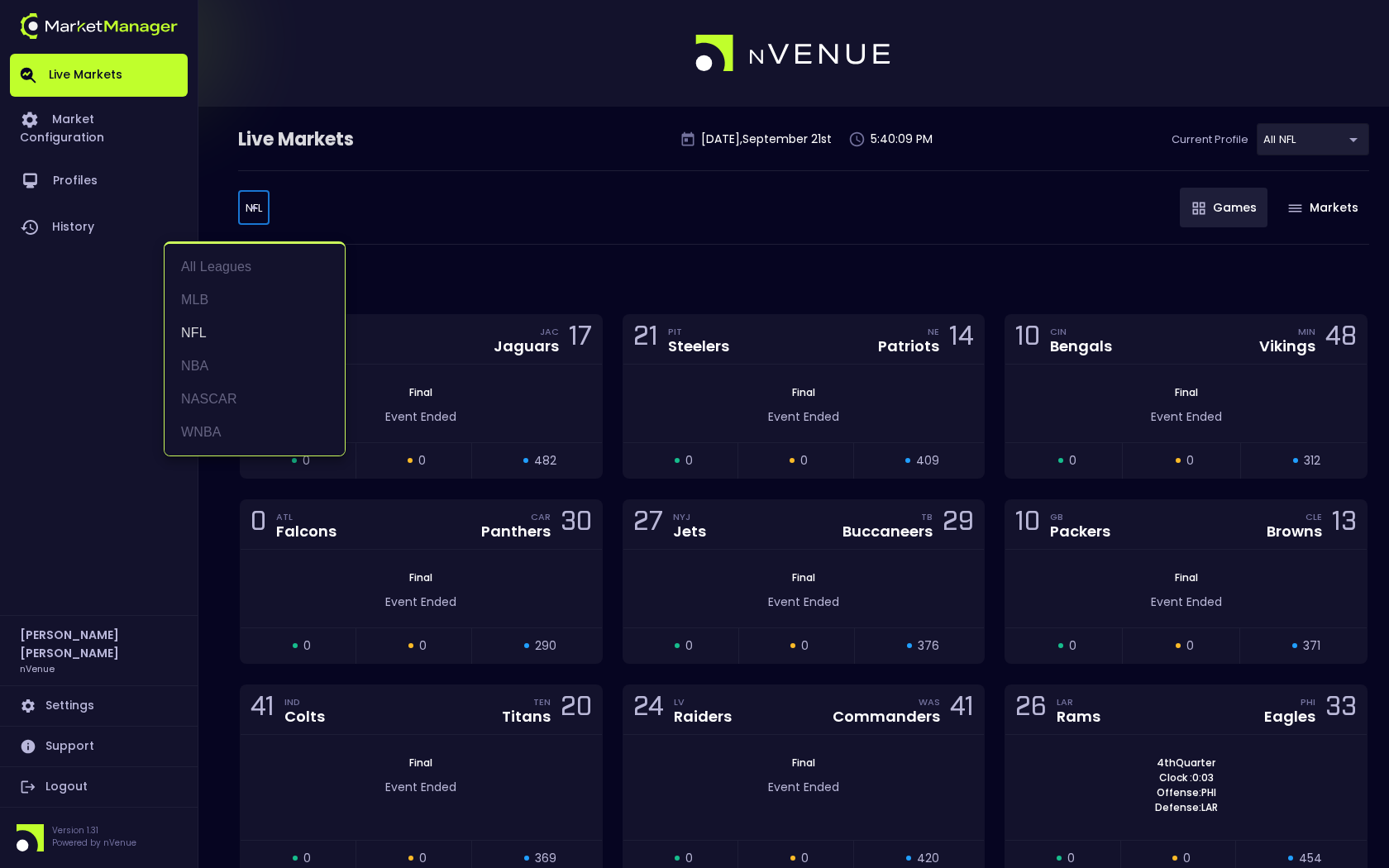
click at [260, 205] on body "Live Markets Market Configuration Profiles History [PERSON_NAME] nVenue Setting…" at bounding box center [694, 692] width 1389 height 1386
click at [214, 299] on li "MLB" at bounding box center [255, 300] width 181 height 33
type input "MLB"
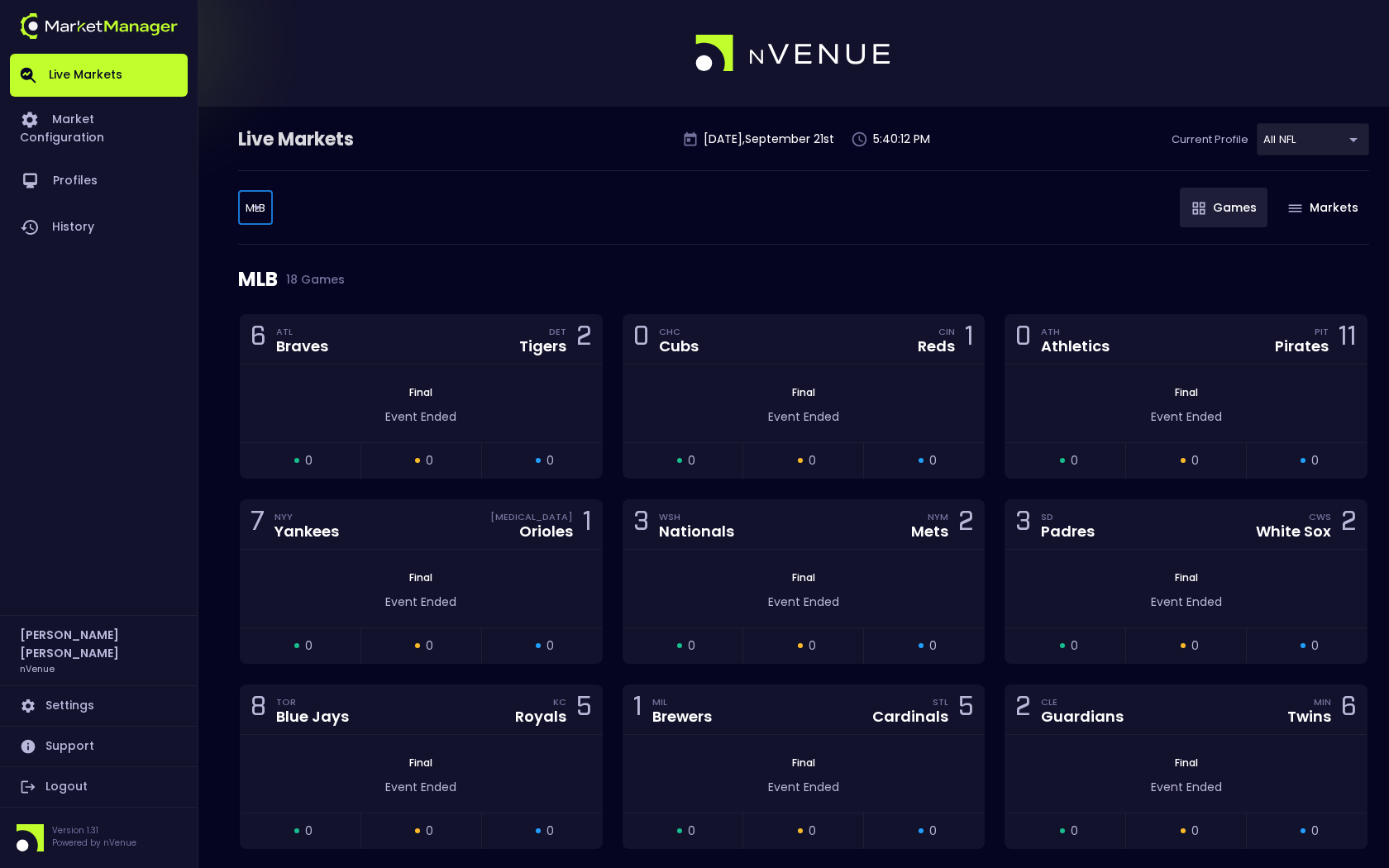
click at [1018, 143] on body "Live Markets Market Configuration Profiles History [PERSON_NAME] nVenue Setting…" at bounding box center [694, 771] width 1389 height 1541
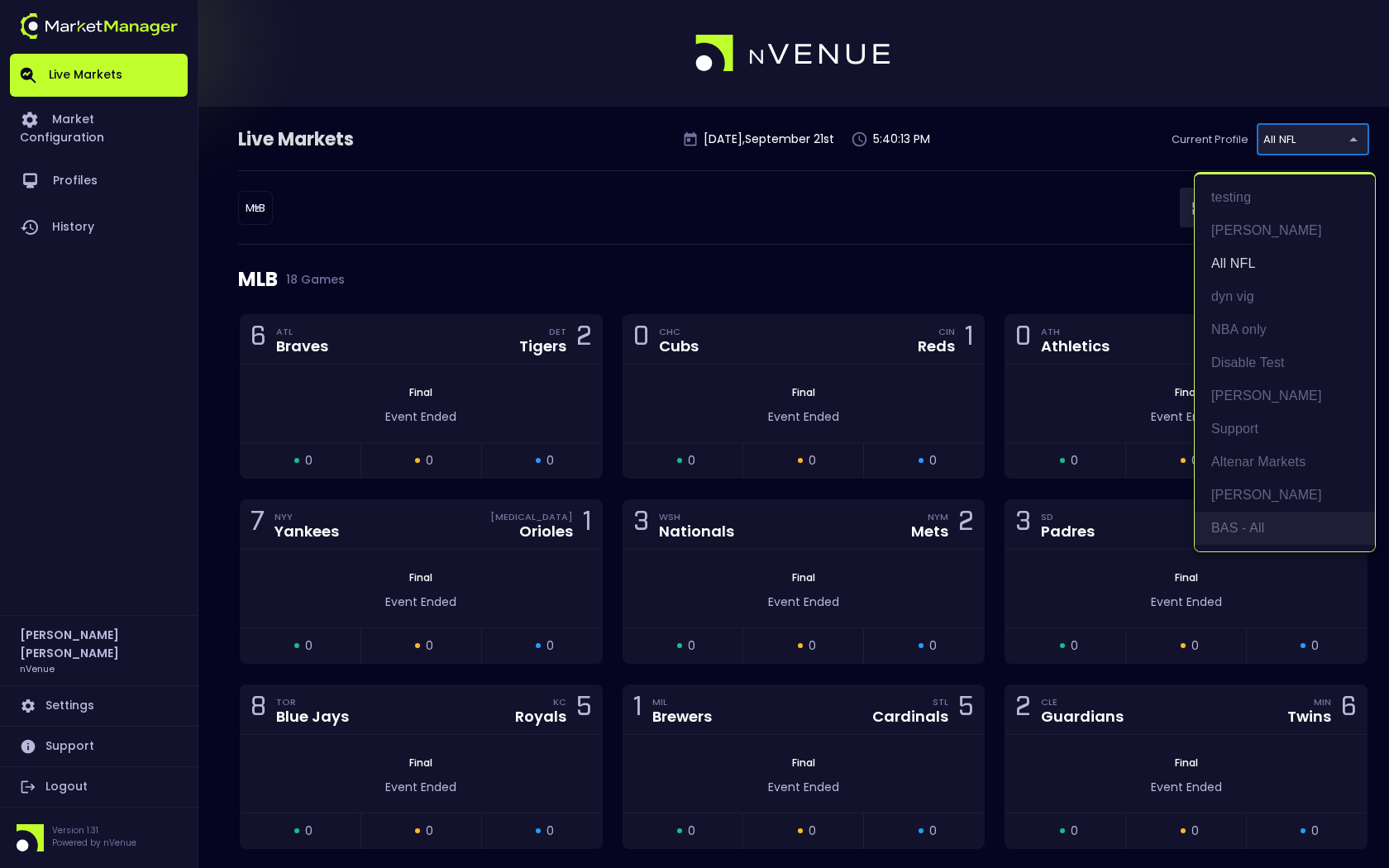
click at [1018, 531] on li "BAS - All" at bounding box center [1285, 528] width 181 height 33
type input "0d810fa5-e353-4d9c-b11d-31f095cae871"
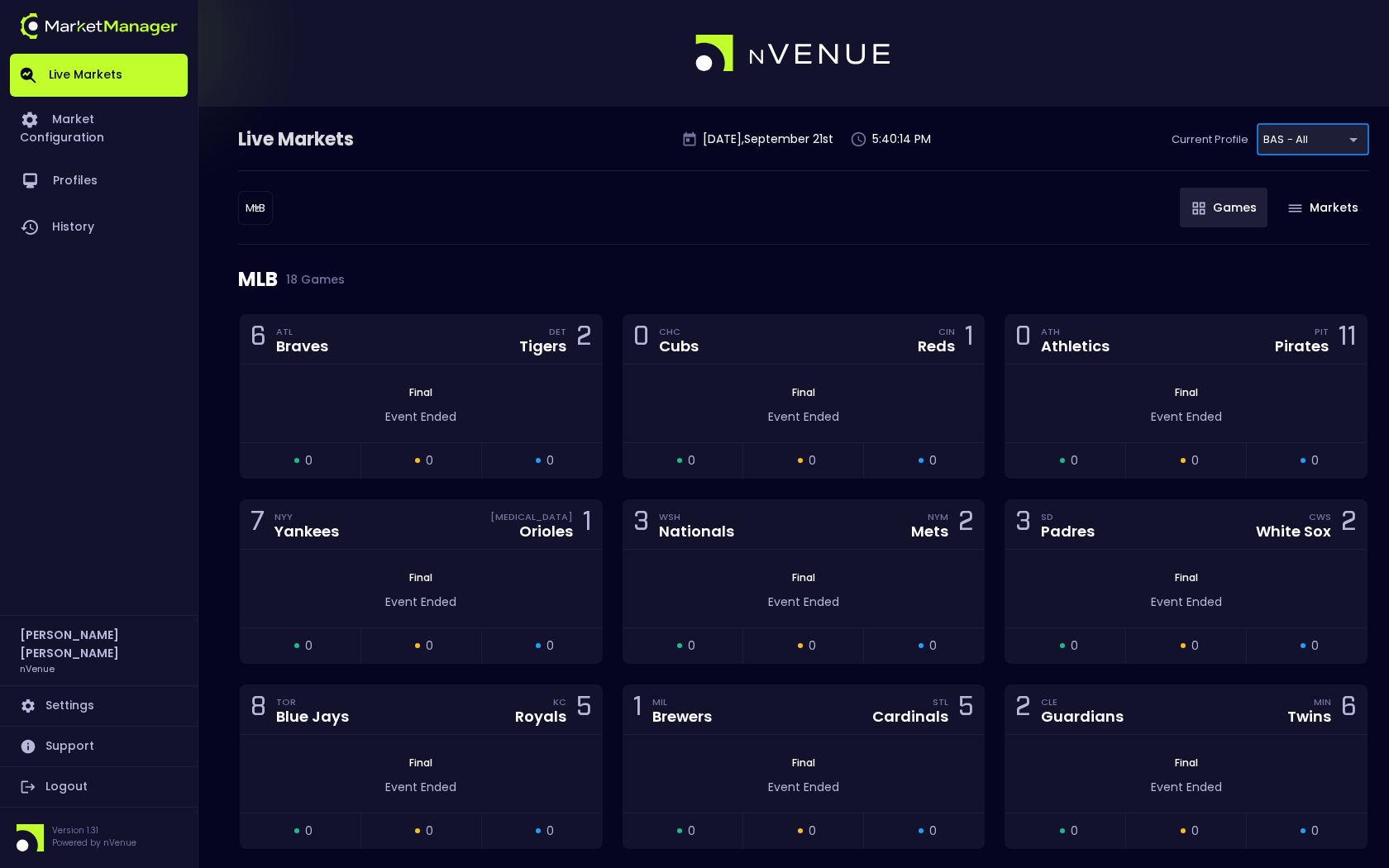
click at [952, 251] on div "MLB 18 Games" at bounding box center [803, 279] width 1131 height 70
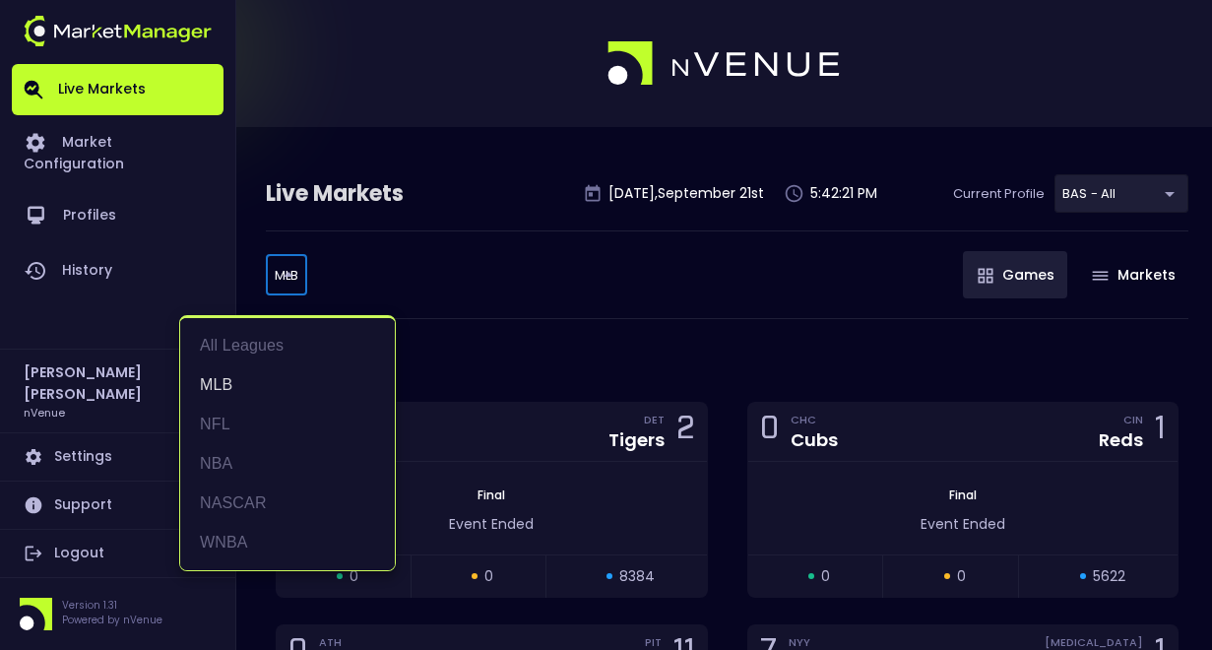
click at [261, 415] on li "NFL" at bounding box center [287, 424] width 215 height 39
type input "NFL"
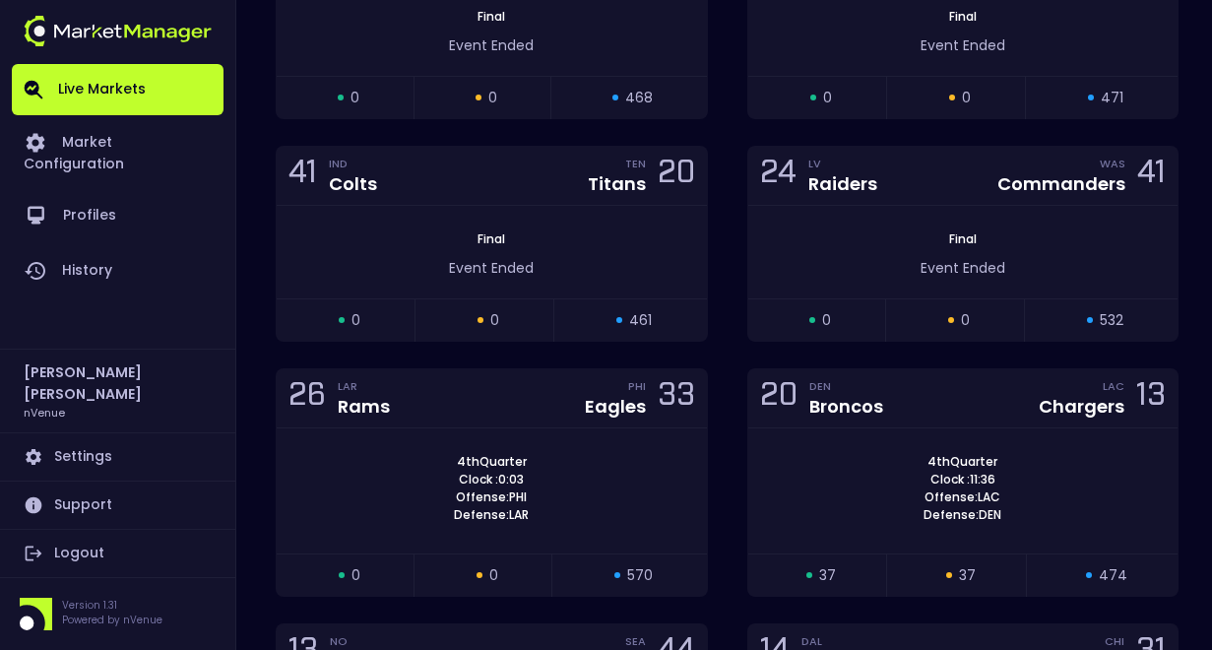
scroll to position [1253, 0]
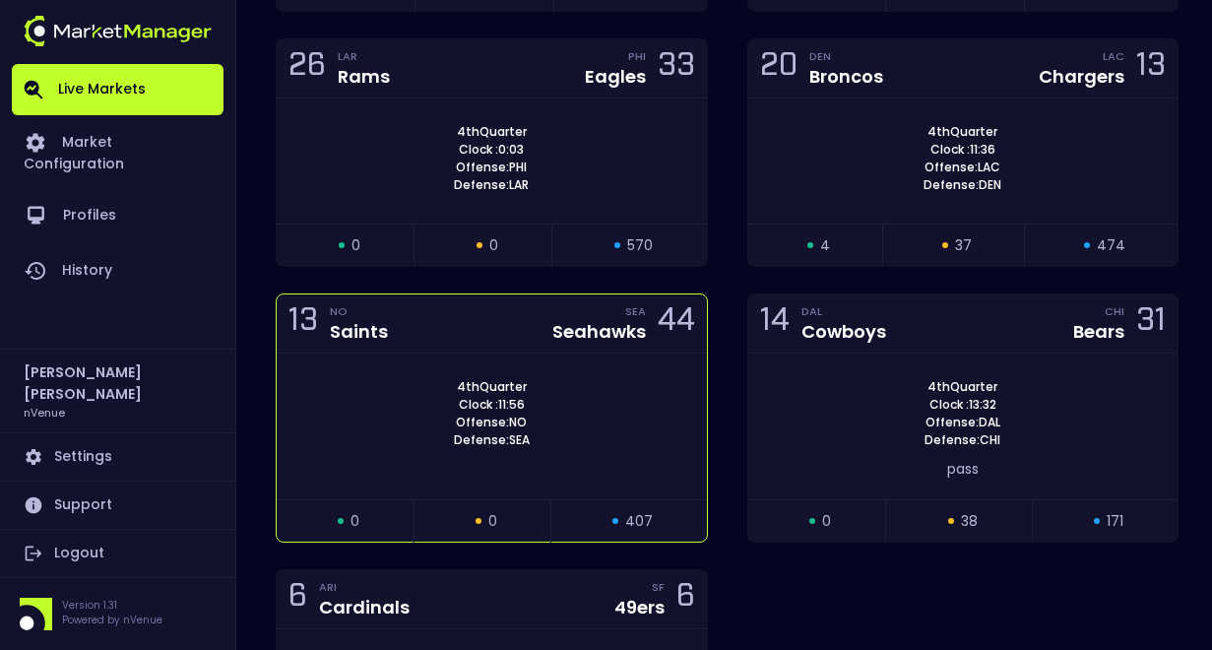
click at [495, 344] on div "13 NO Saints SEA Seahawks 44" at bounding box center [492, 323] width 430 height 59
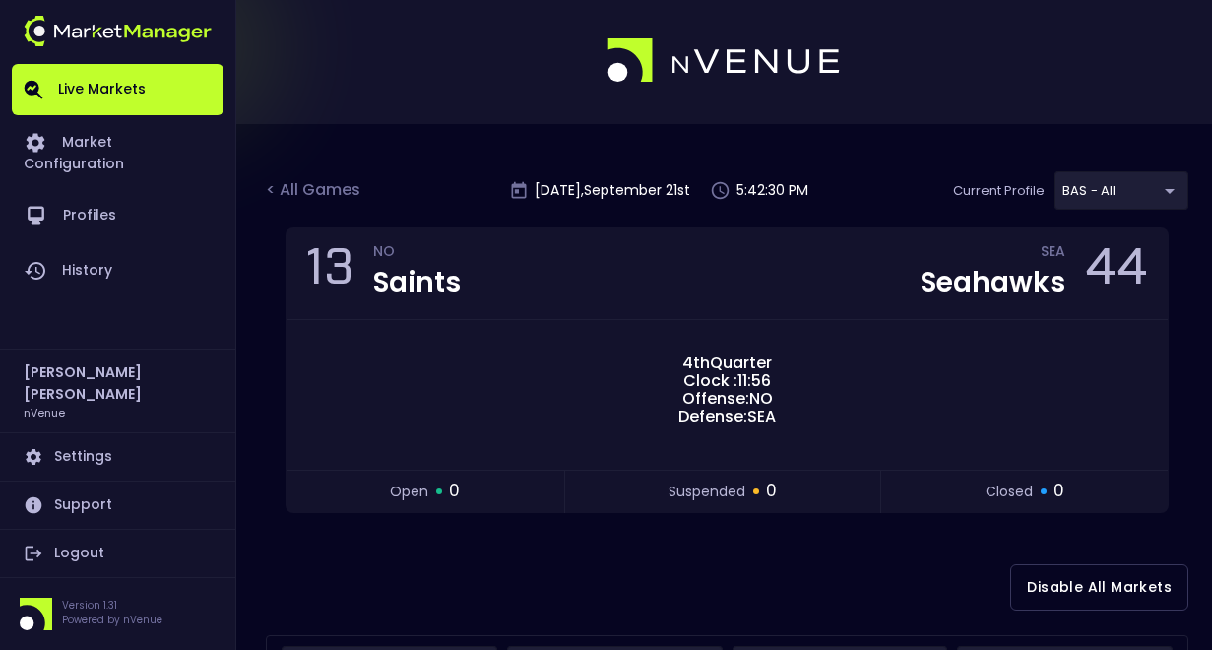
scroll to position [0, 0]
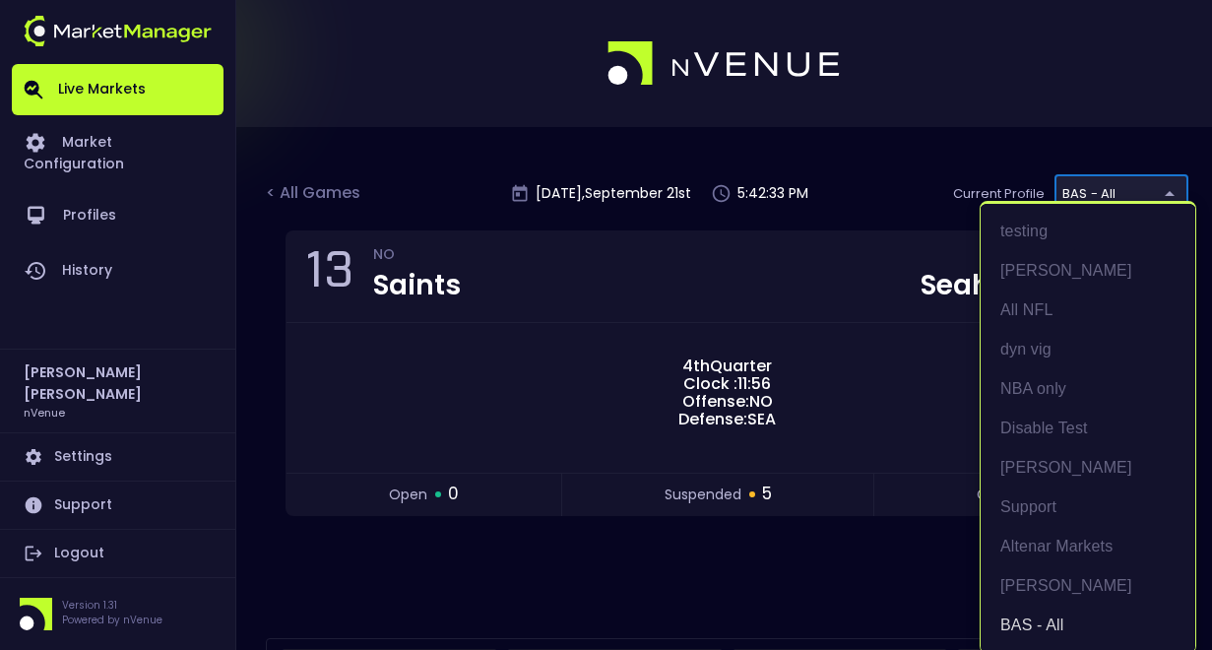
click at [1058, 312] on li "All NFL" at bounding box center [1087, 309] width 215 height 39
type input "9d8bad92-567c-44a6-ba12-e9bc101fa057"
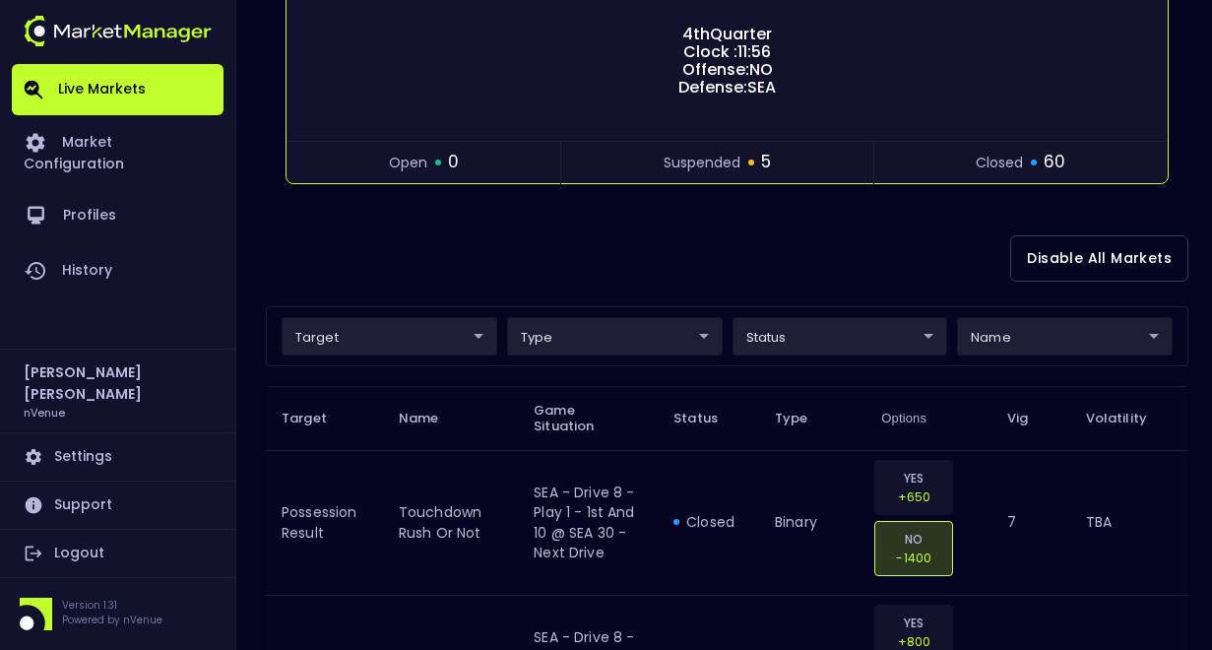
scroll to position [441, 0]
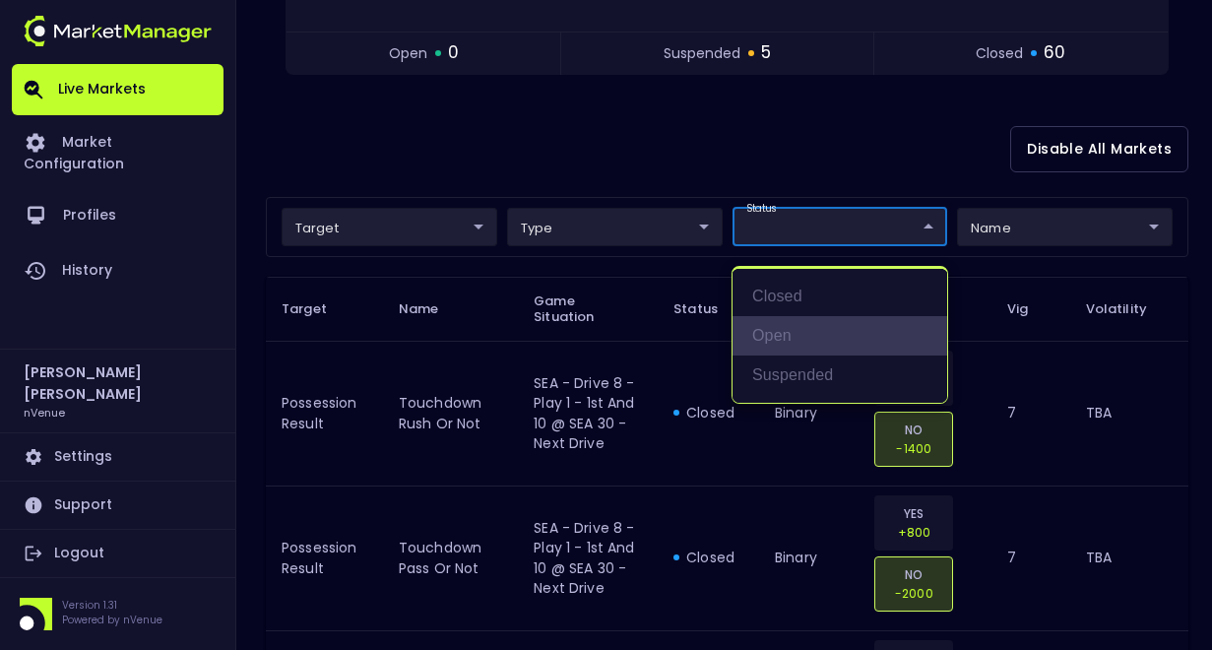
click at [798, 332] on li "open" at bounding box center [839, 335] width 215 height 39
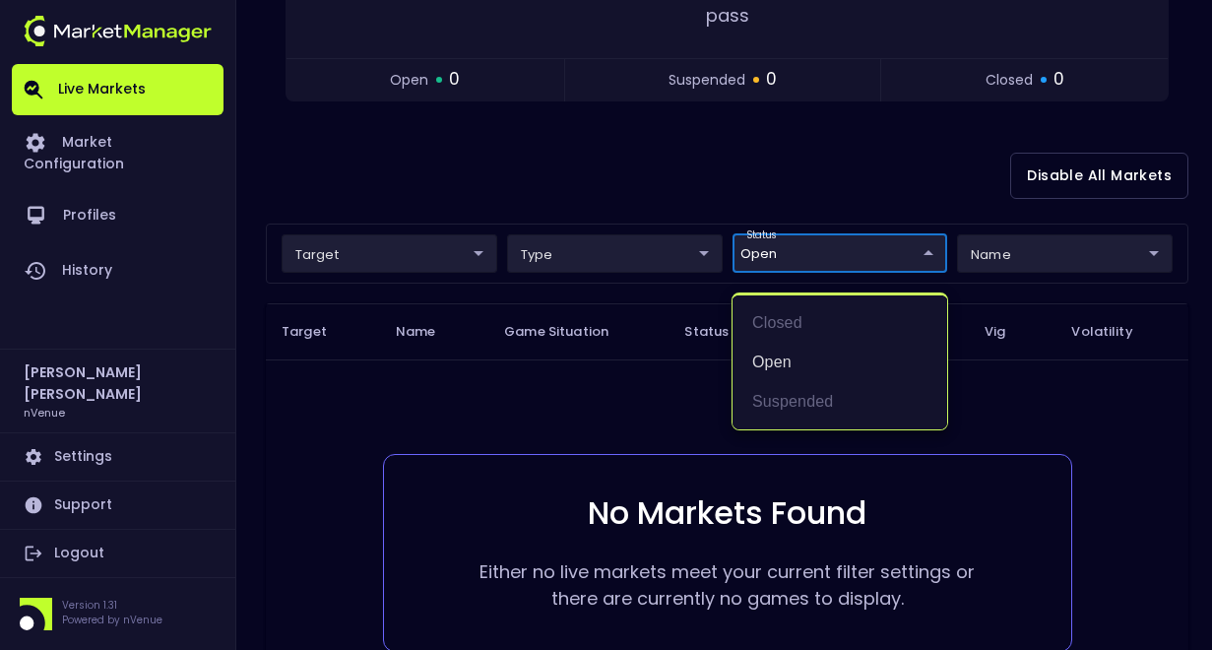
click at [600, 158] on div at bounding box center [606, 325] width 1212 height 650
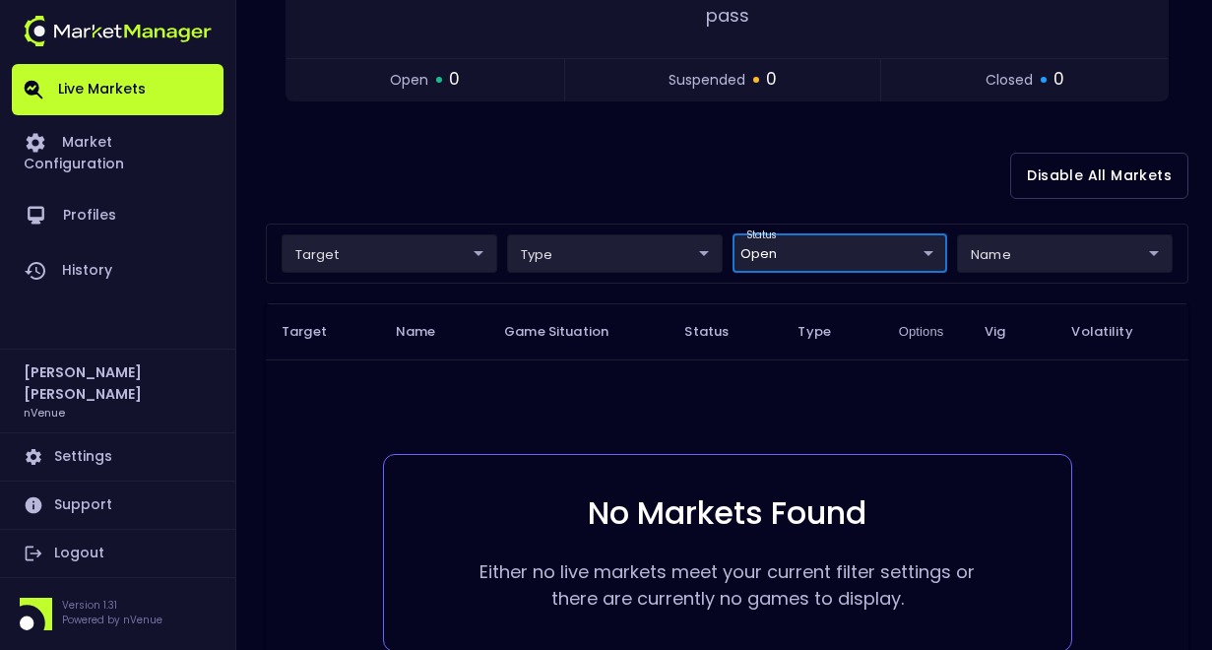
click at [876, 257] on body "Live Markets Market Configuration Profiles History [PERSON_NAME] nVenue Setting…" at bounding box center [606, 195] width 1212 height 1273
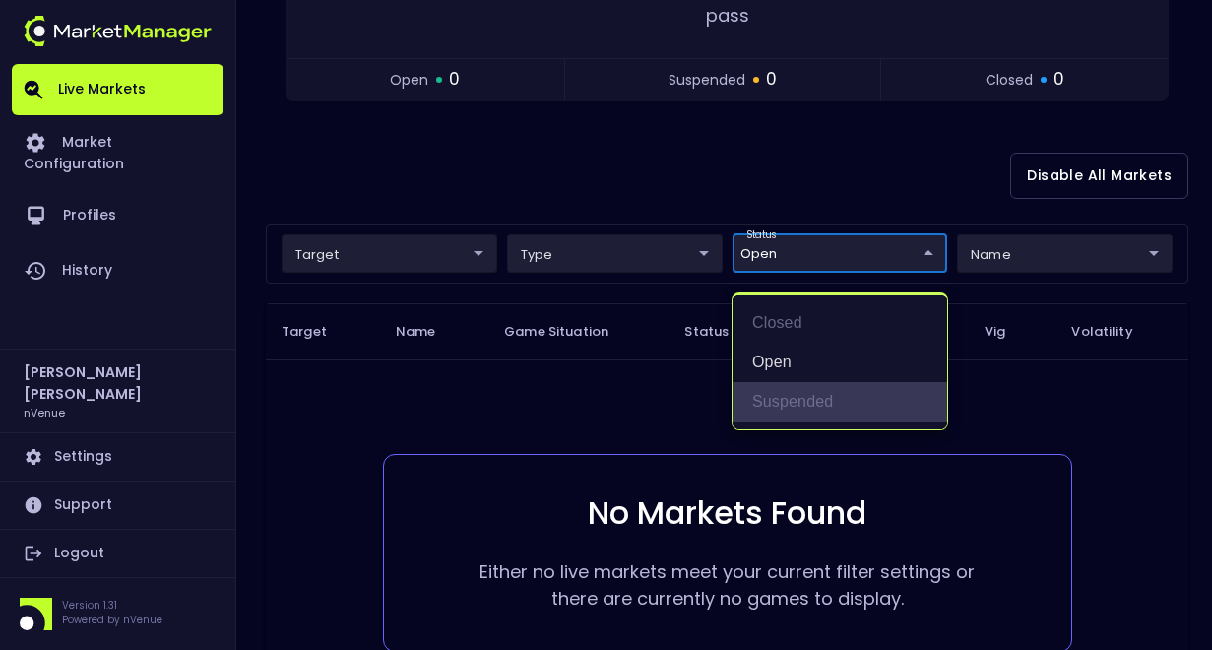
click at [802, 400] on li "suspended" at bounding box center [839, 401] width 215 height 39
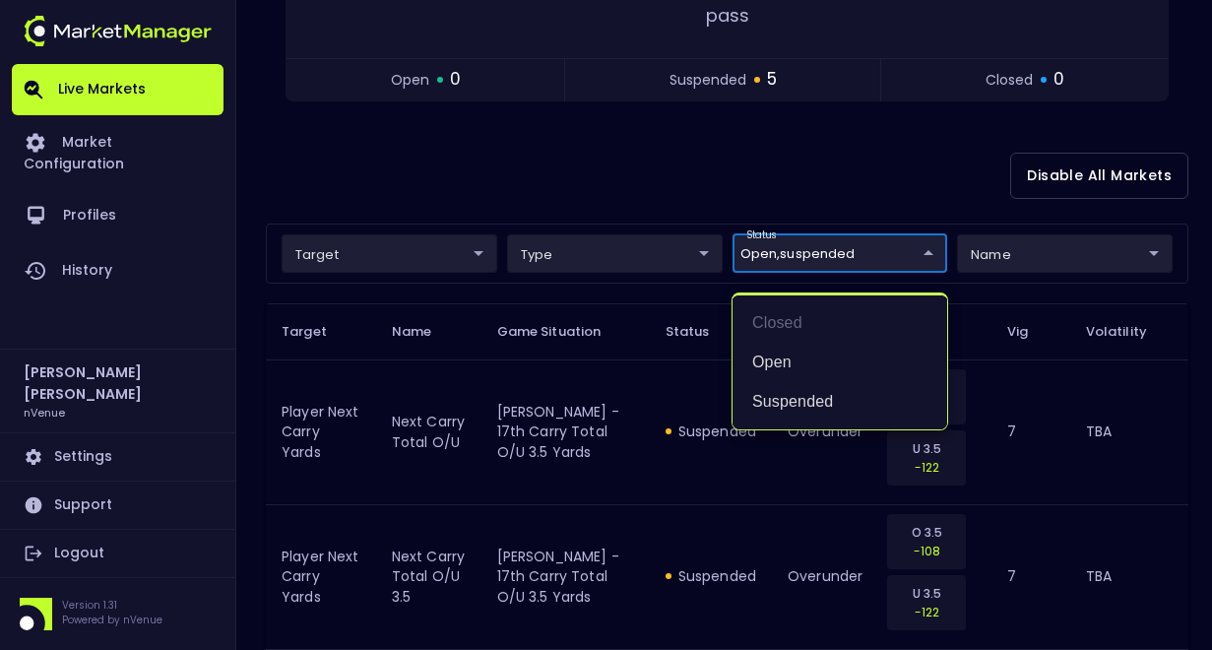
click at [807, 168] on div at bounding box center [606, 325] width 1212 height 650
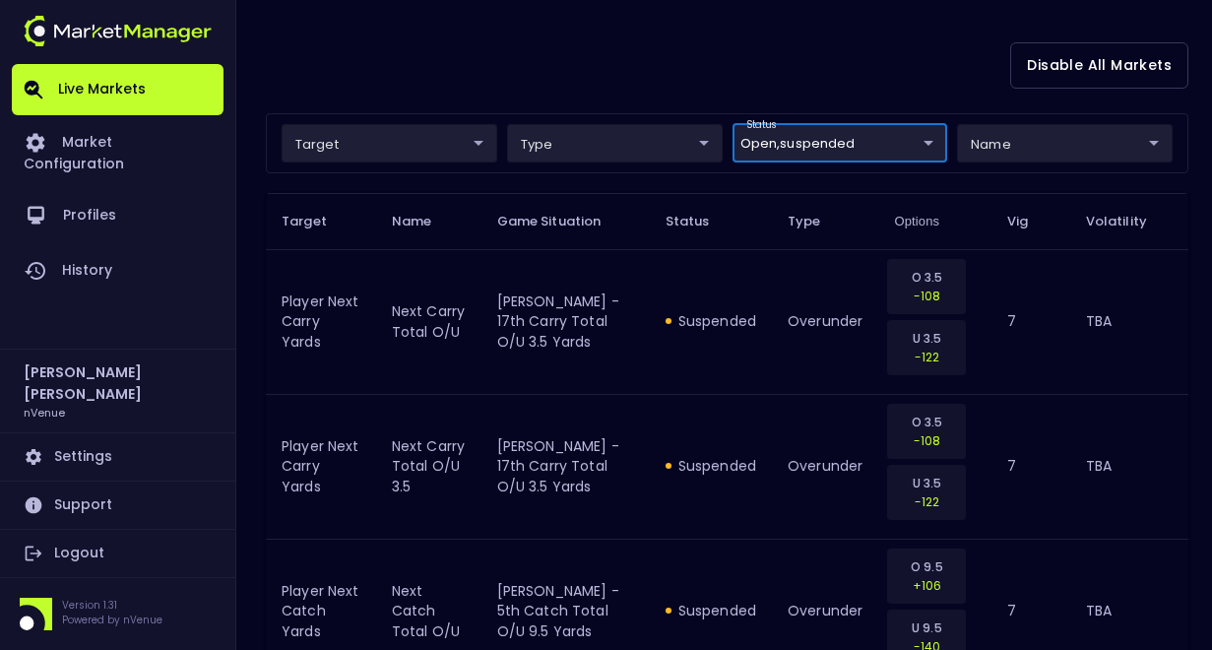
scroll to position [498, 0]
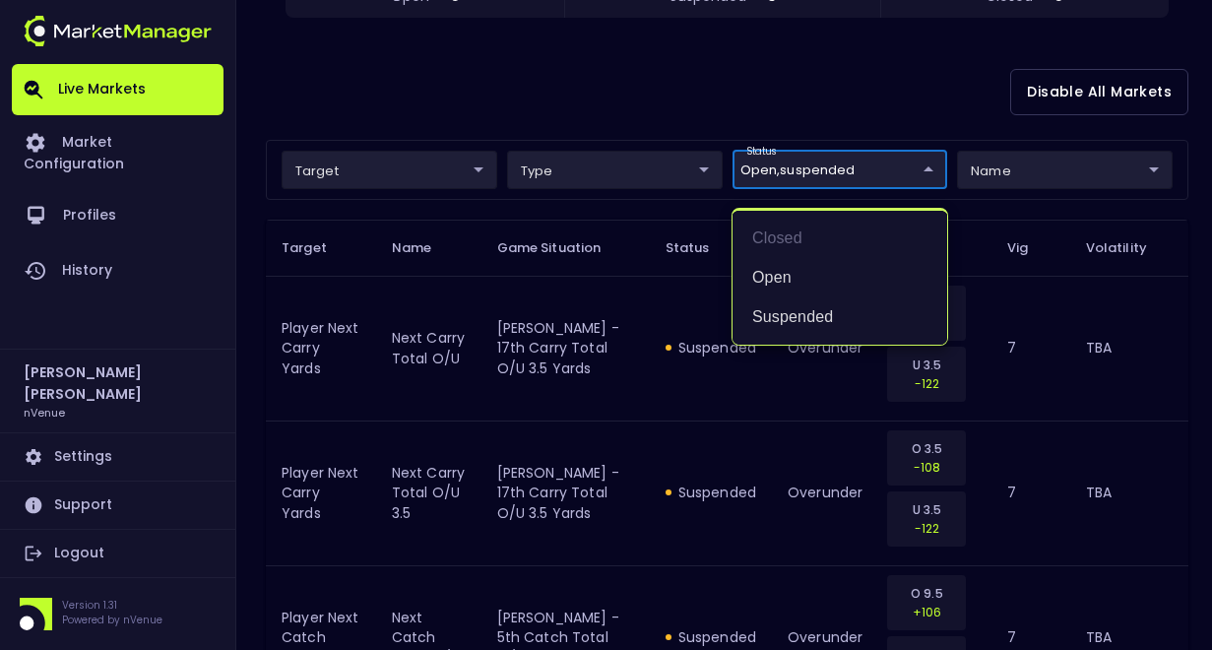
click at [887, 170] on body "Live Markets Market Configuration Profiles History [PERSON_NAME] nVenue Setting…" at bounding box center [606, 294] width 1212 height 1584
click at [813, 320] on li "suspended" at bounding box center [839, 316] width 215 height 39
type input "open"
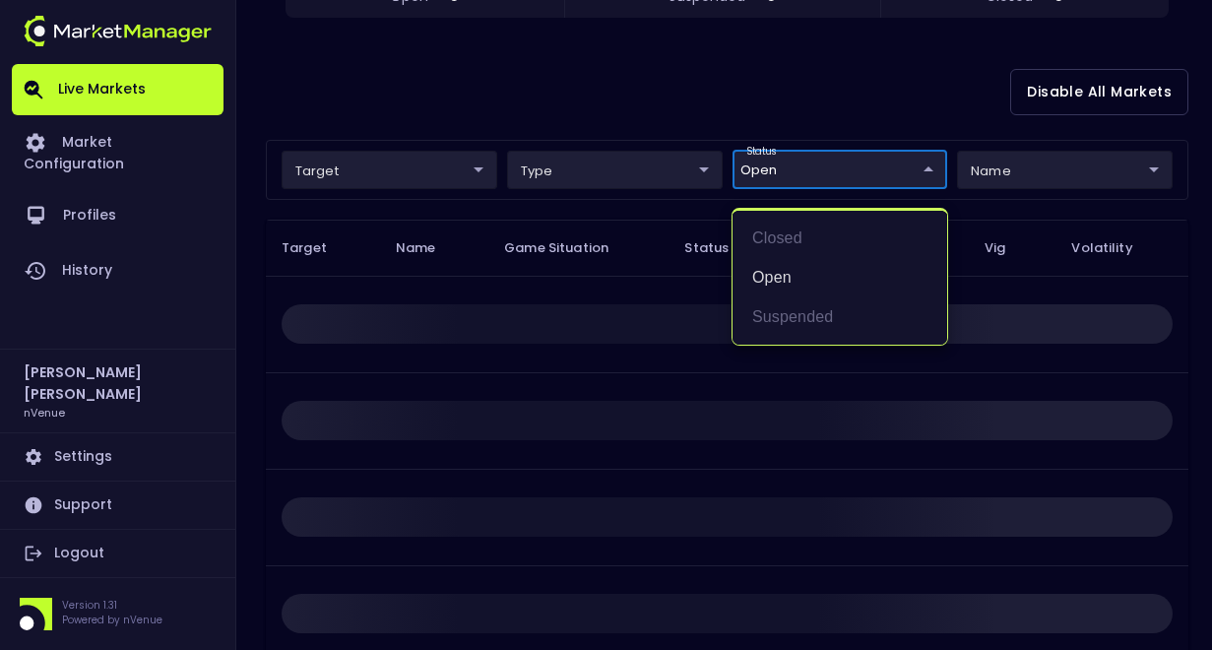
click at [691, 48] on div at bounding box center [606, 325] width 1212 height 650
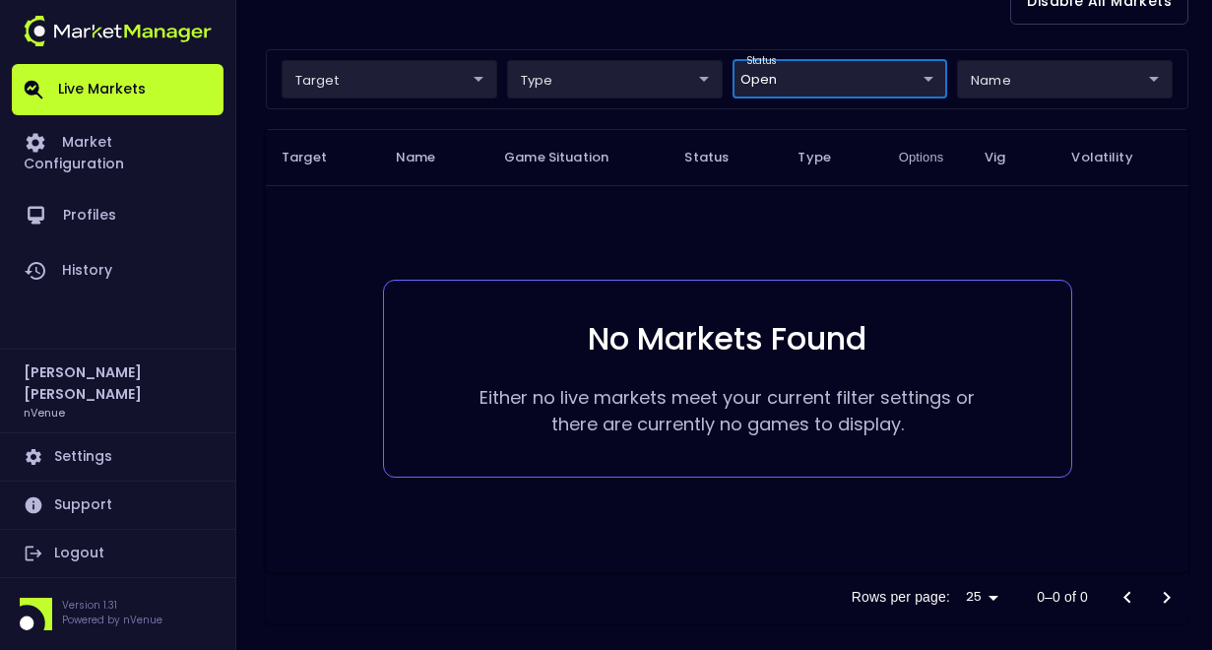
scroll to position [0, 0]
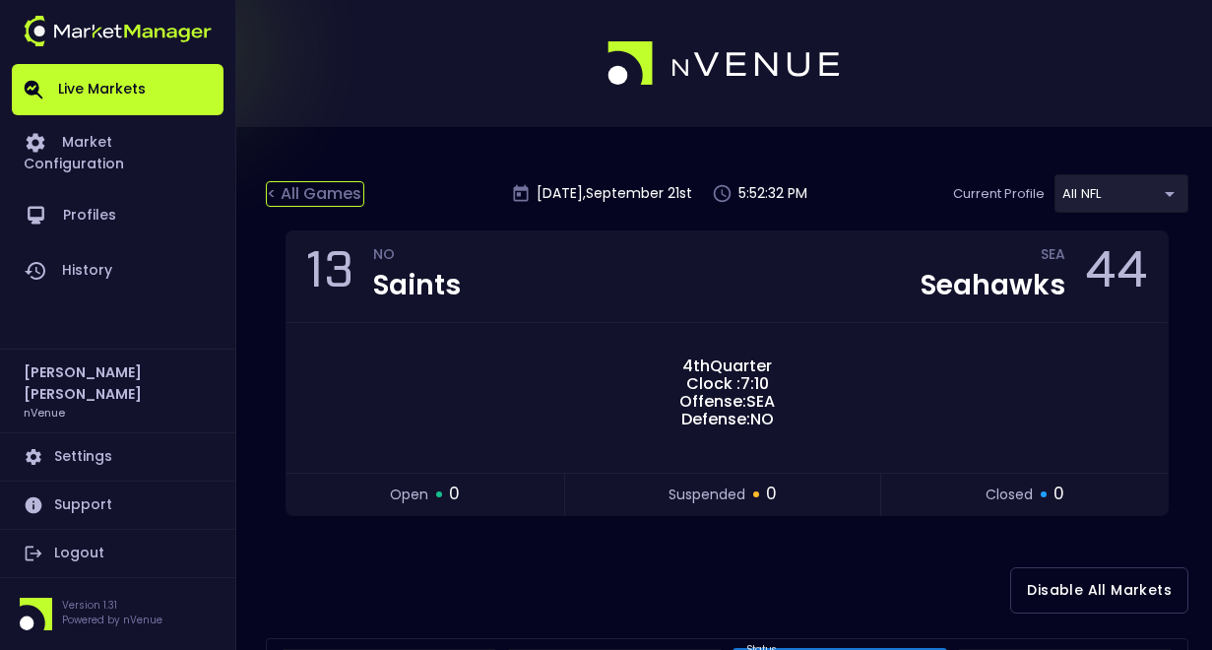
click at [348, 196] on div "< All Games" at bounding box center [315, 194] width 98 height 26
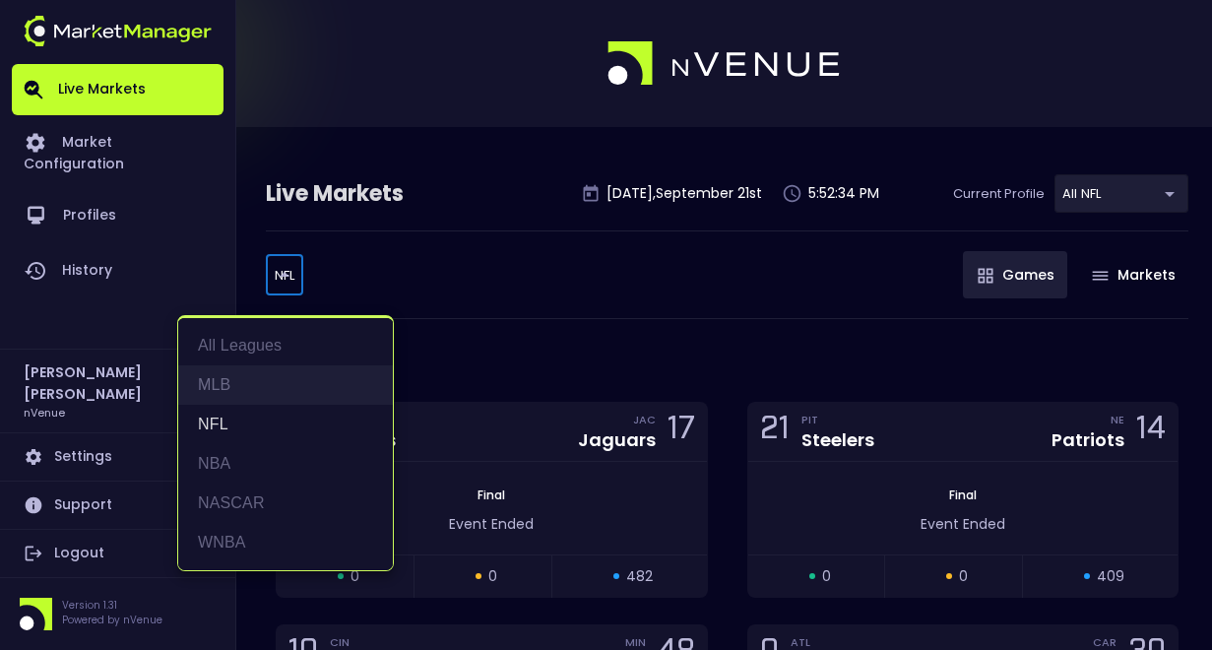
click at [263, 392] on li "MLB" at bounding box center [285, 384] width 215 height 39
type input "MLB"
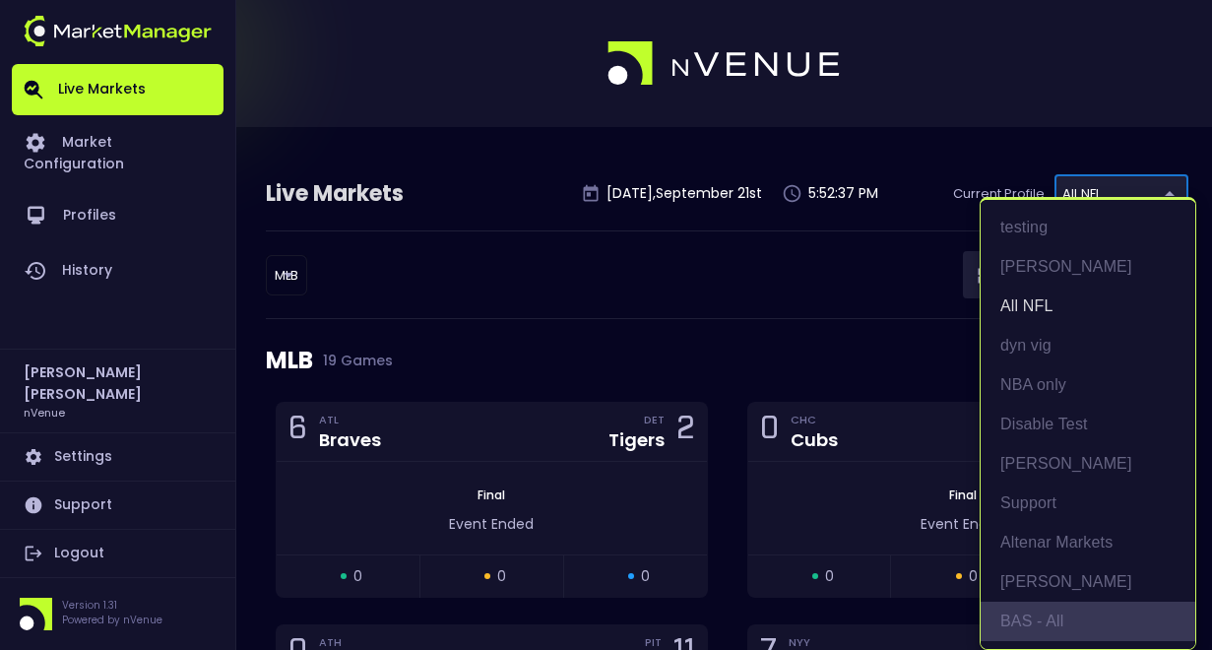
click at [1038, 625] on li "BAS - All" at bounding box center [1087, 620] width 215 height 39
type input "0d810fa5-e353-4d9c-b11d-31f095cae871"
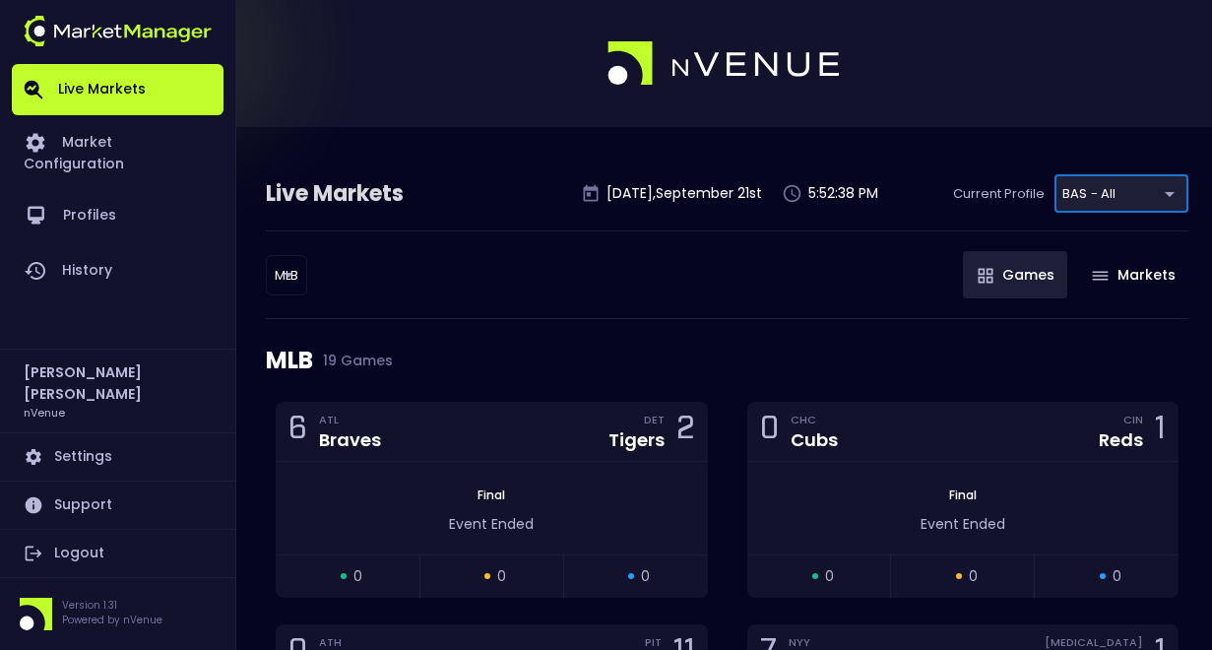
scroll to position [0, 0]
click at [766, 342] on div "MLB 19 Games" at bounding box center [727, 360] width 922 height 83
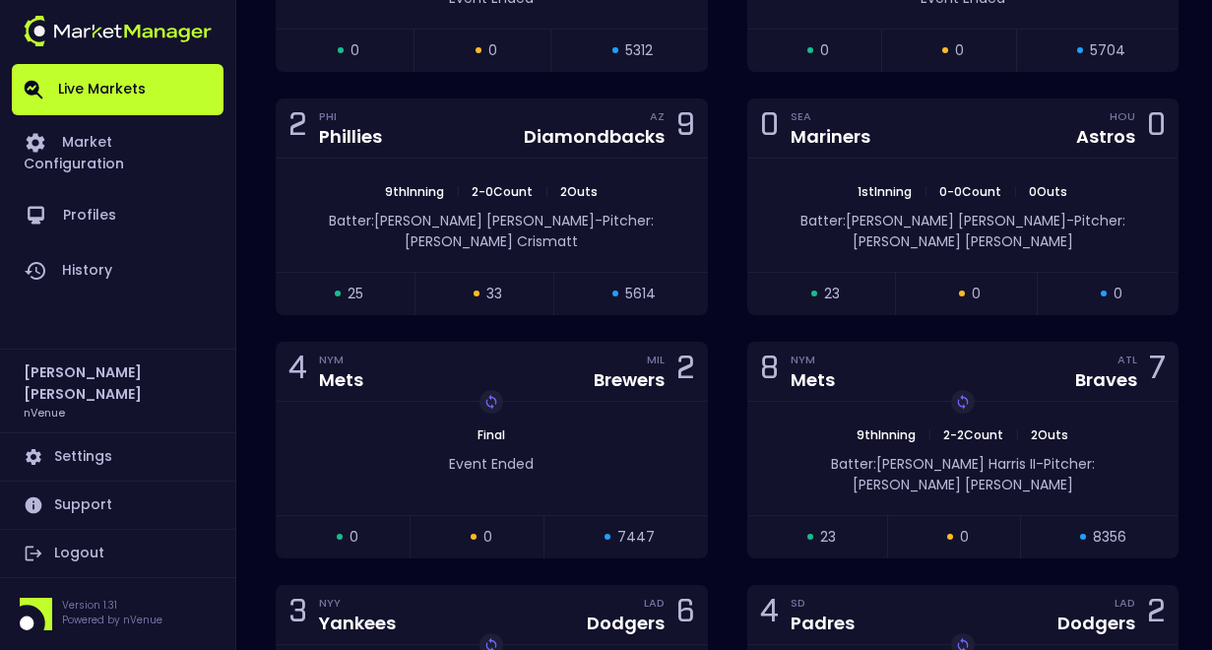
scroll to position [1629, 0]
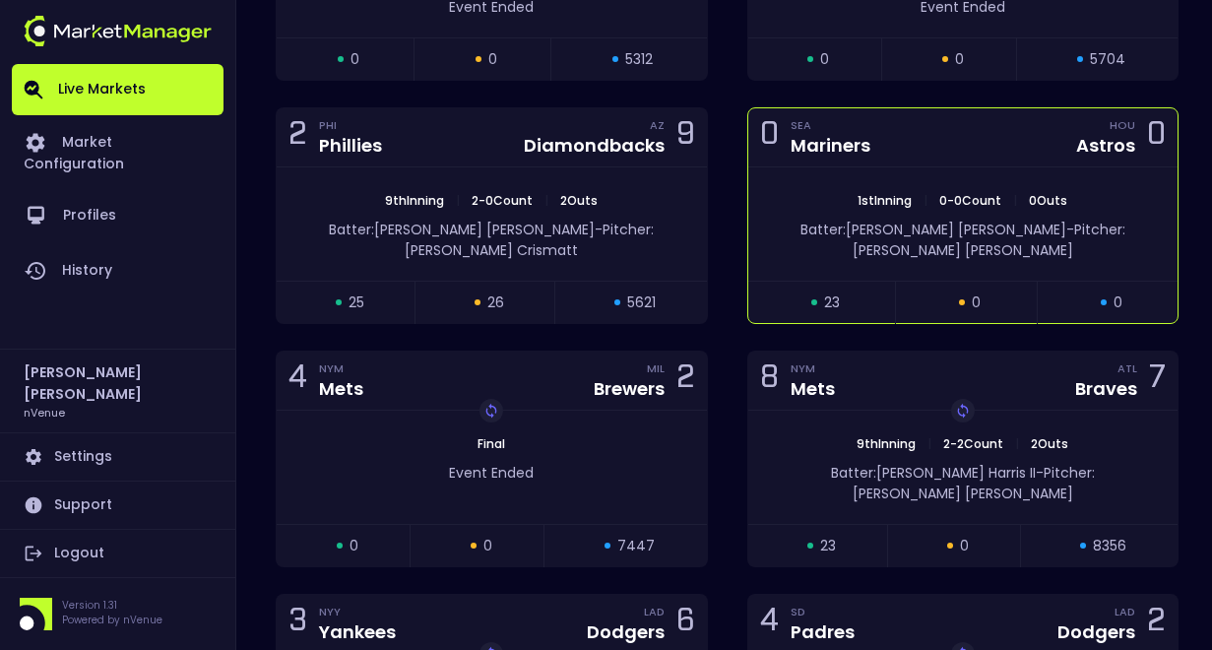
click at [900, 153] on div "0 SEA Mariners HOU Astros 0" at bounding box center [963, 137] width 430 height 59
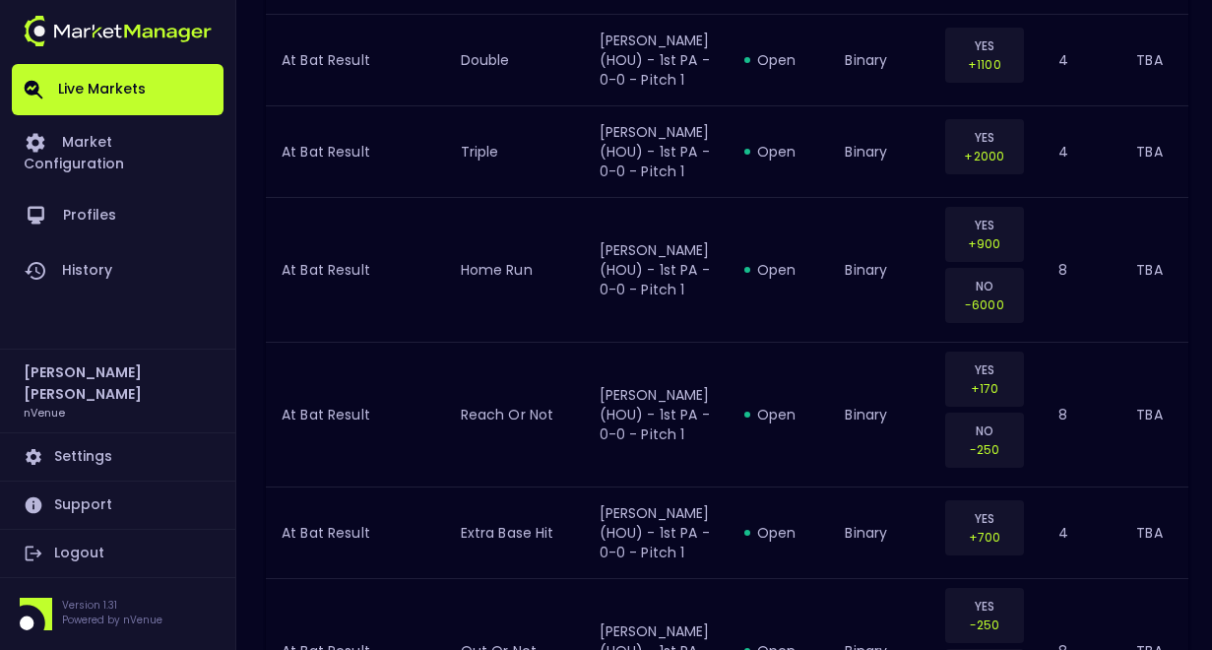
scroll to position [1166, 0]
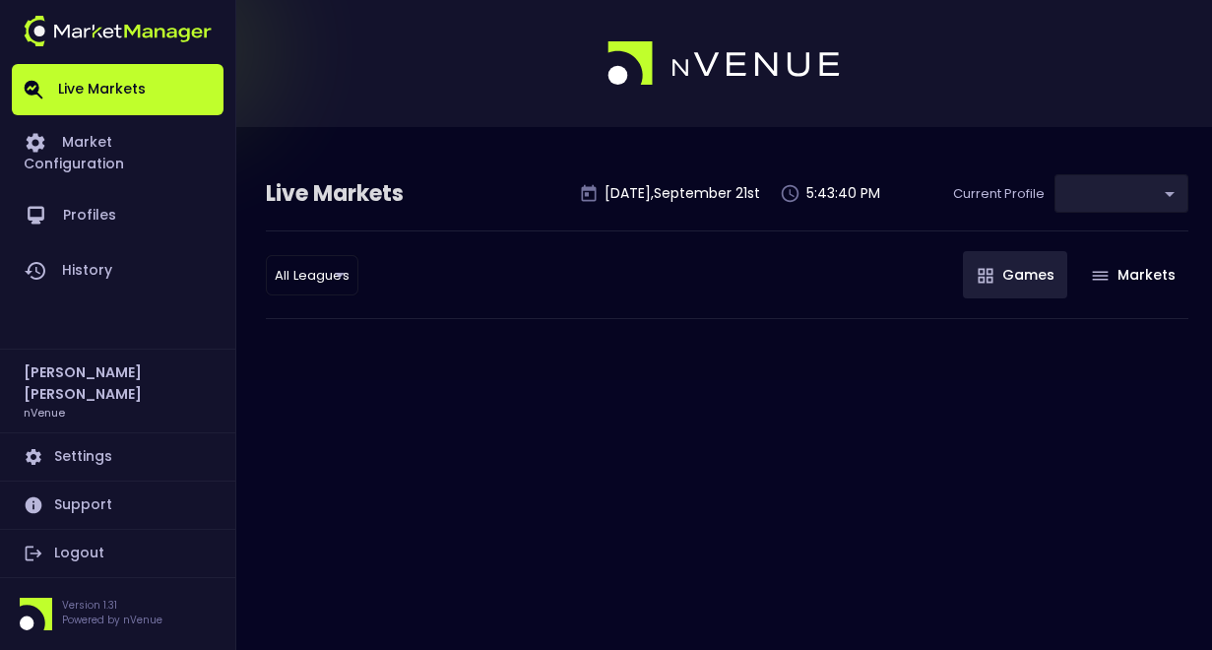
type input "9d8bad92-567c-44a6-ba12-e9bc101fa057"
